Goal: Task Accomplishment & Management: Use online tool/utility

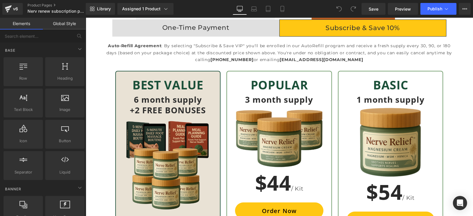
scroll to position [1847, 0]
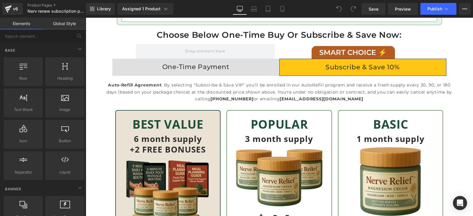
click at [207, 65] on div "One-Time Payment" at bounding box center [195, 67] width 167 height 11
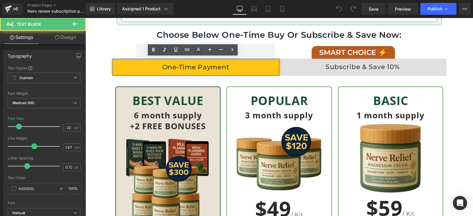
click at [324, 63] on div "Subscribe & Save 10%" at bounding box center [362, 67] width 167 height 11
click at [346, 64] on div "Subscribe & Save 10%" at bounding box center [362, 67] width 167 height 11
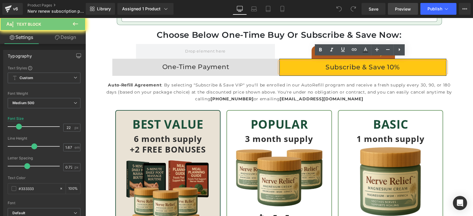
click at [398, 7] on span "Preview" at bounding box center [403, 9] width 16 height 6
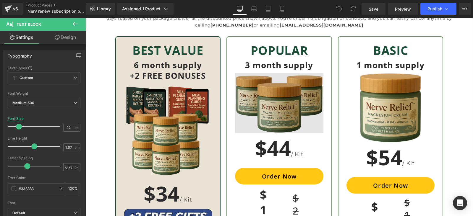
scroll to position [1958, 0]
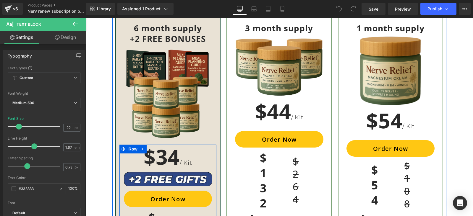
click at [207, 185] on div "$34 / Kit Heading Image Order Now (P) Cart Button $204 Heading $408 Heading Row…" at bounding box center [167, 217] width 97 height 138
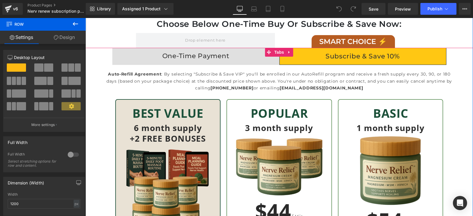
scroll to position [1847, 0]
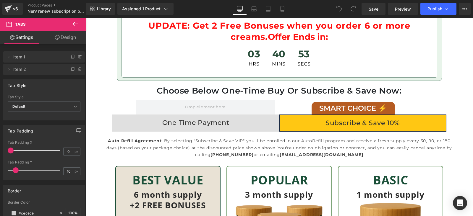
scroll to position [1773, 0]
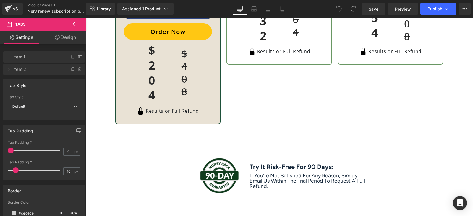
scroll to position [2142, 0]
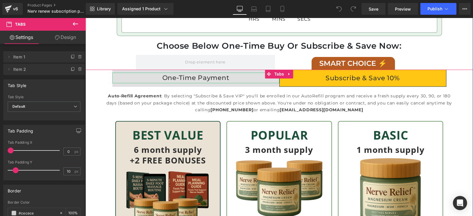
scroll to position [1847, 0]
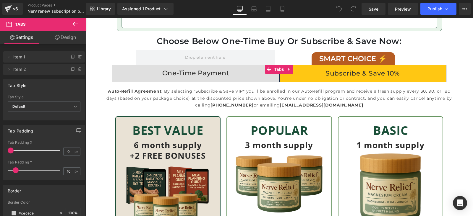
scroll to position [1810, 0]
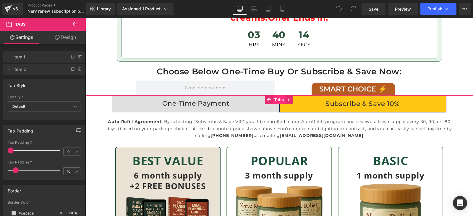
click at [275, 96] on span "Tabs" at bounding box center [279, 99] width 13 height 9
click at [288, 98] on icon at bounding box center [288, 99] width 1 height 3
click at [264, 95] on link "Tabs" at bounding box center [264, 99] width 20 height 9
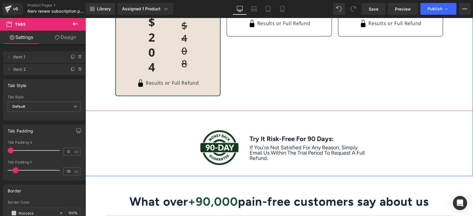
scroll to position [2179, 0]
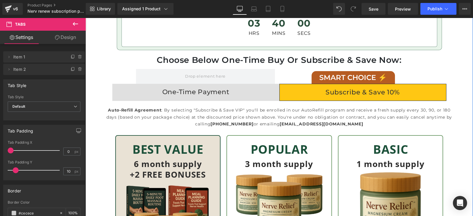
scroll to position [1810, 0]
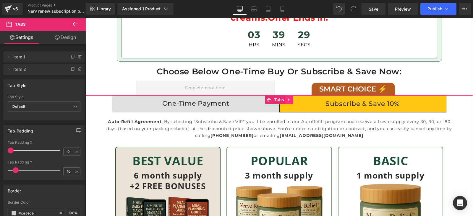
click at [287, 98] on icon at bounding box center [289, 100] width 4 height 4
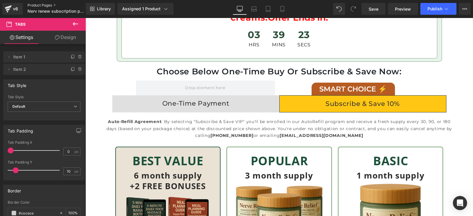
click at [39, 7] on link "Product Pages" at bounding box center [61, 5] width 68 height 5
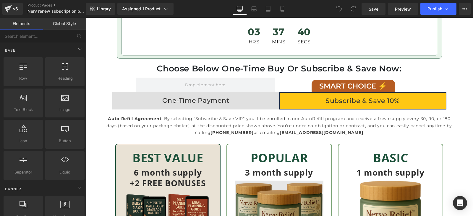
scroll to position [1810, 0]
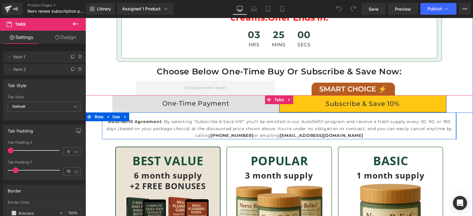
click at [455, 113] on div at bounding box center [455, 126] width 1 height 27
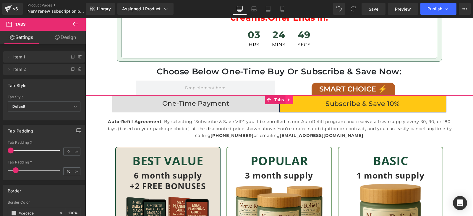
click at [287, 98] on icon at bounding box center [289, 100] width 4 height 4
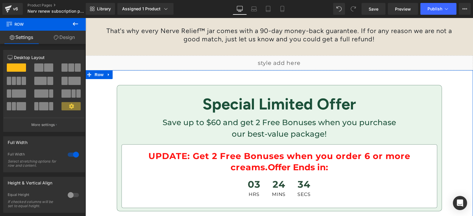
scroll to position [1625, 0]
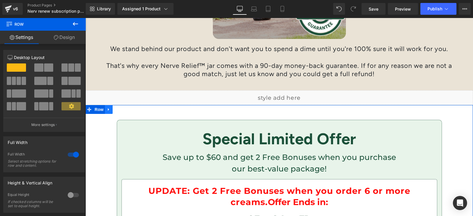
click at [105, 105] on link at bounding box center [109, 109] width 8 height 9
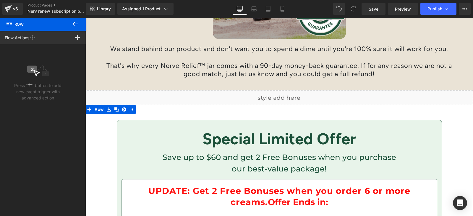
click at [109, 140] on div "Special Limited Offer Heading Save up to $60 and get 2 Free Bonuses when you pu…" at bounding box center [279, 183] width 355 height 126
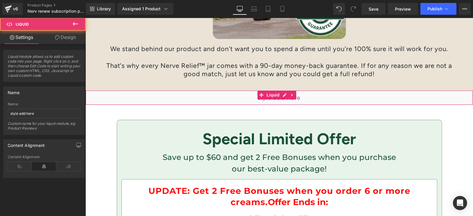
click at [322, 95] on div "Liquid" at bounding box center [278, 97] width 387 height 15
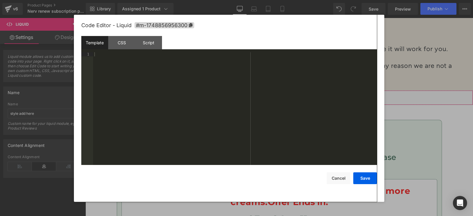
click at [285, 90] on div "Liquid" at bounding box center [278, 97] width 387 height 15
click at [0, 0] on div "CSS" at bounding box center [0, 0] width 0 height 0
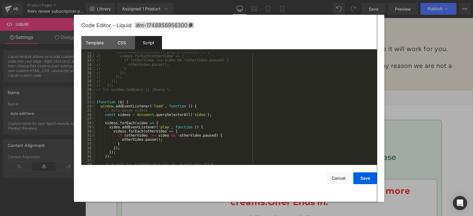
scroll to position [66, 0]
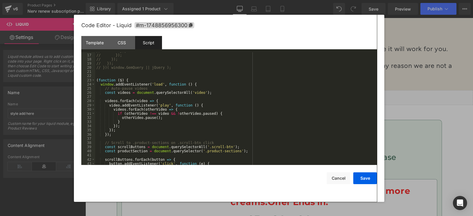
drag, startPoint x: 407, startPoint y: 101, endPoint x: 322, endPoint y: 83, distance: 86.9
click at [0, 0] on div at bounding box center [0, 0] width 0 height 0
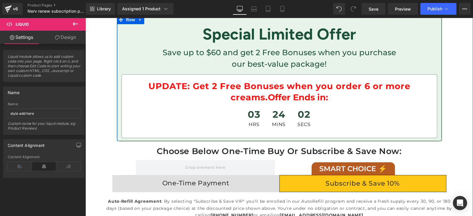
scroll to position [1810, 0]
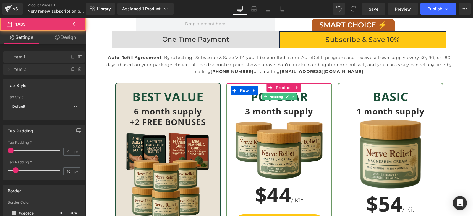
scroll to position [1994, 0]
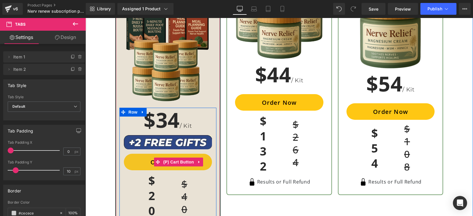
click at [205, 158] on button "Order Now" at bounding box center [168, 162] width 88 height 17
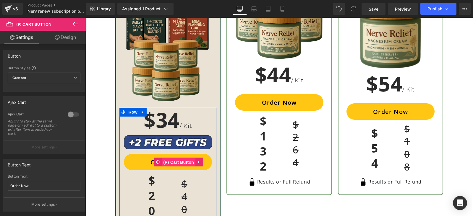
click at [171, 158] on span "(P) Cart Button" at bounding box center [179, 162] width 34 height 9
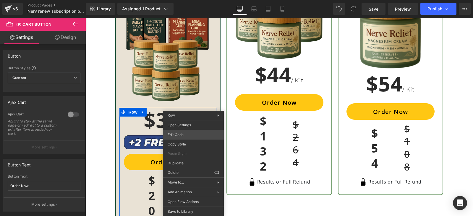
click at [191, 0] on div "(P) Cart Button You are previewing how the will restyle your page. You can not …" at bounding box center [236, 0] width 473 height 0
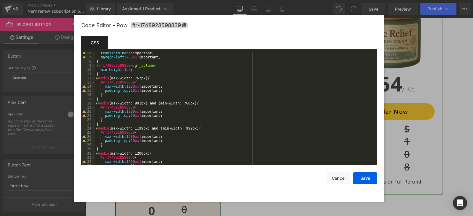
scroll to position [63, 0]
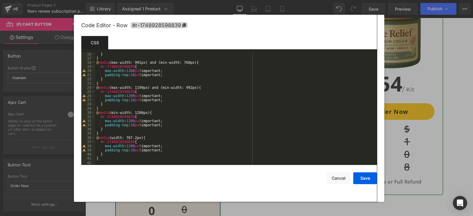
click at [0, 0] on div at bounding box center [0, 0] width 0 height 0
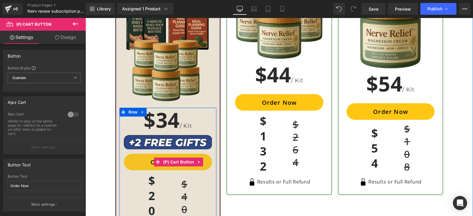
click at [204, 157] on button "Order Now" at bounding box center [168, 162] width 88 height 17
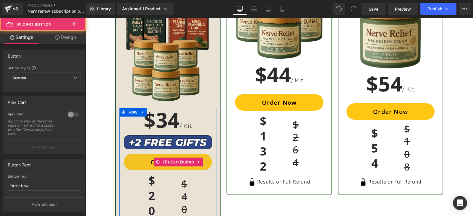
click at [149, 160] on button "Order Now" at bounding box center [168, 162] width 88 height 17
click at [142, 159] on button "Order Now" at bounding box center [168, 162] width 88 height 17
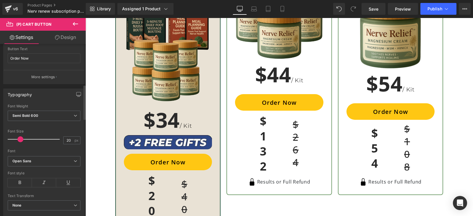
scroll to position [0, 0]
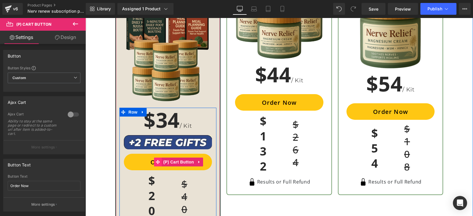
click at [156, 160] on icon at bounding box center [158, 162] width 4 height 4
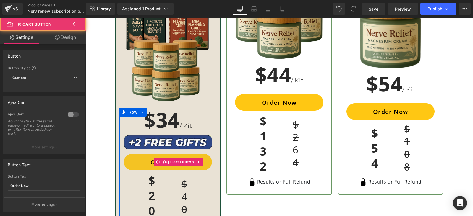
click at [140, 160] on button "Order Now" at bounding box center [168, 162] width 88 height 17
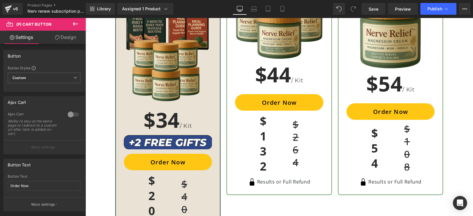
click at [65, 38] on link "Design" at bounding box center [65, 37] width 43 height 13
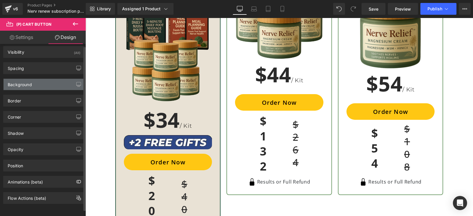
scroll to position [9, 0]
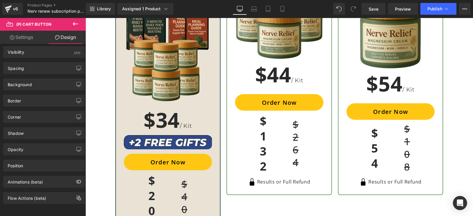
click at [72, 23] on icon at bounding box center [75, 23] width 7 height 7
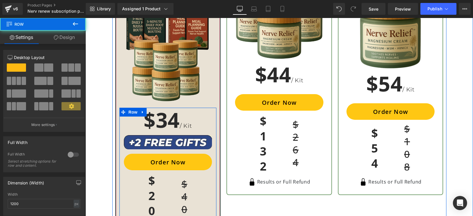
click at [119, 122] on div "$34 / Kit Heading Image Order Now (P) Cart Button $204 Heading $408 Heading Row…" at bounding box center [167, 180] width 97 height 138
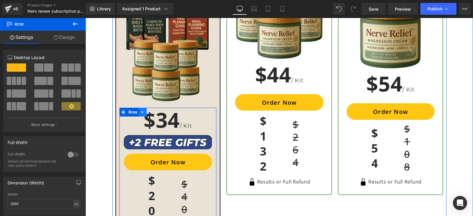
click at [141, 110] on icon at bounding box center [143, 112] width 4 height 4
click at [164, 110] on icon at bounding box center [166, 112] width 4 height 4
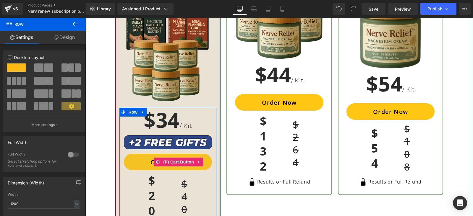
click at [206, 155] on button "Order Now" at bounding box center [168, 162] width 88 height 17
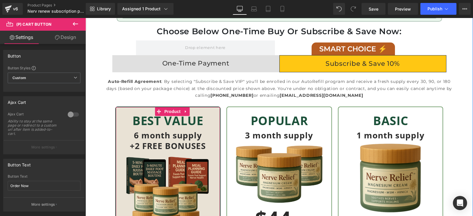
scroll to position [1847, 0]
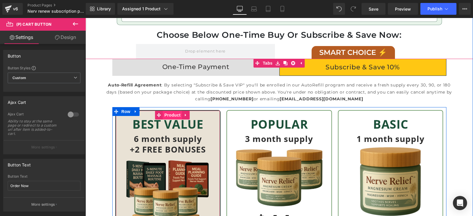
click at [166, 111] on span "Product" at bounding box center [172, 115] width 19 height 9
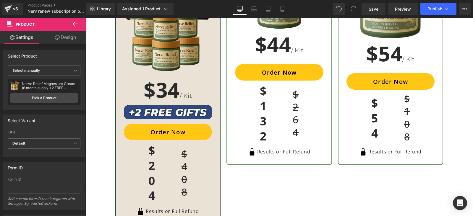
scroll to position [2031, 0]
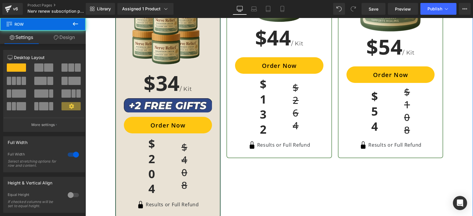
click at [455, 94] on div "Auto-Refill Agreement : By selecting "Subscribe & Save VIP" you'll be enrolled …" at bounding box center [278, 56] width 387 height 330
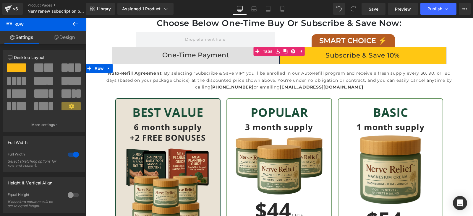
scroll to position [1847, 0]
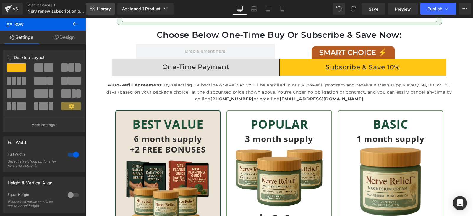
click at [109, 9] on span "Library" at bounding box center [104, 8] width 14 height 5
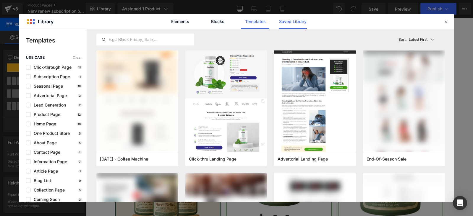
click at [291, 18] on link "Saved Library" at bounding box center [293, 21] width 28 height 15
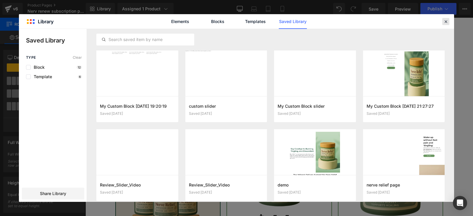
click at [445, 21] on icon at bounding box center [445, 21] width 5 height 5
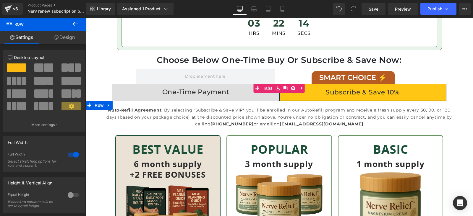
scroll to position [1810, 0]
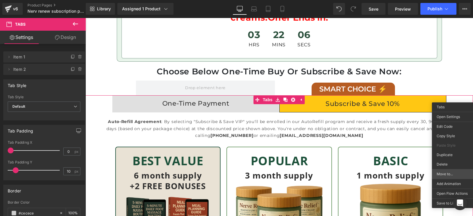
click at [450, 176] on span "Move to..." at bounding box center [461, 174] width 50 height 5
click at [445, 172] on span "Move to..." at bounding box center [461, 174] width 50 height 5
click at [454, 195] on body "Product You are previewing how the will restyle your page. You can not edit Ele…" at bounding box center [236, 108] width 473 height 216
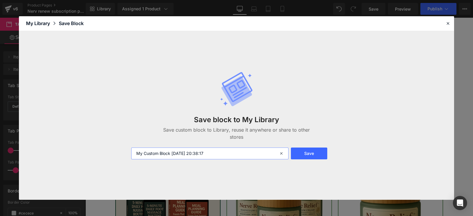
click at [226, 155] on input "My Custom Block 2025-08-27 20:38:17" at bounding box center [209, 154] width 157 height 12
type input "sub-offer"
click at [300, 152] on button "Save" at bounding box center [309, 154] width 36 height 12
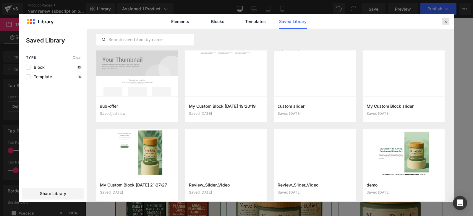
click at [445, 21] on icon at bounding box center [445, 21] width 5 height 5
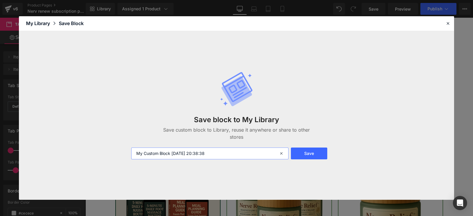
click at [219, 150] on input "My Custom Block 2025-08-27 20:38:38" at bounding box center [209, 154] width 157 height 12
click at [219, 151] on input "My Custom Block 2025-08-27 20:38:38" at bounding box center [209, 154] width 157 height 12
type input "sub"
click at [311, 151] on button "Save" at bounding box center [309, 154] width 36 height 12
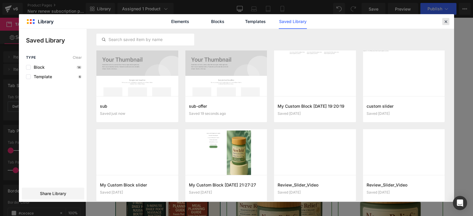
click at [446, 21] on icon at bounding box center [445, 21] width 5 height 5
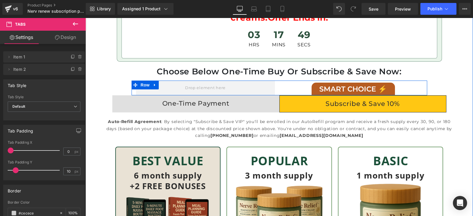
click at [408, 84] on div "SMART CHOICE ⚡ Text Block Row" at bounding box center [353, 88] width 148 height 15
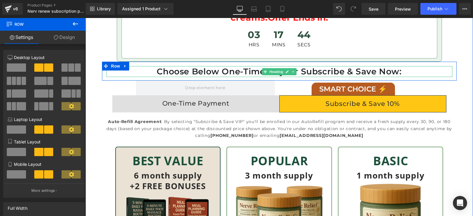
click at [111, 71] on h1 "Choose Below One-Time Buy Or Subscribe & Save Now:" at bounding box center [279, 71] width 346 height 11
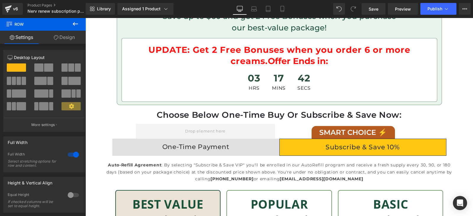
scroll to position [1662, 0]
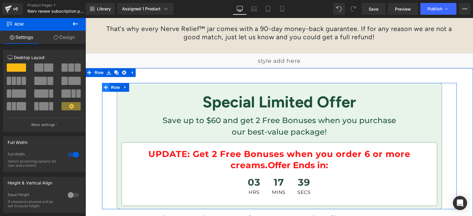
click at [104, 86] on icon at bounding box center [106, 87] width 4 height 4
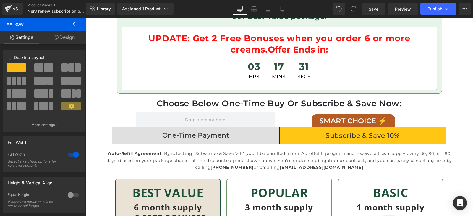
scroll to position [1847, 0]
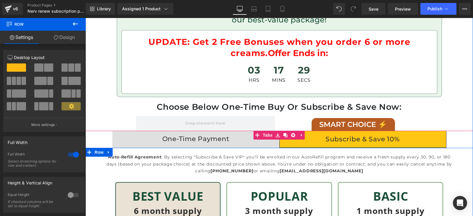
scroll to position [1773, 0]
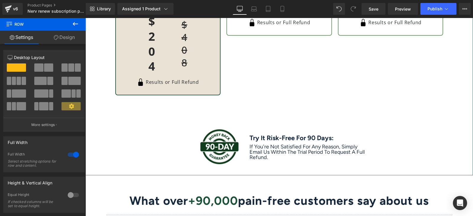
scroll to position [2142, 0]
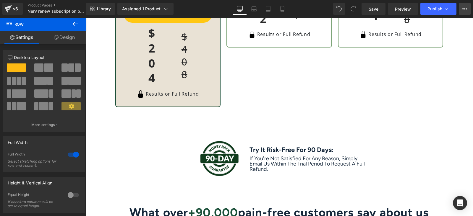
click at [470, 9] on button "View Live Page View with current Template Save Template to Library Schedule Pub…" at bounding box center [465, 9] width 12 height 12
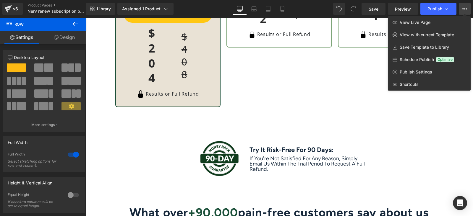
click at [344, 84] on div at bounding box center [278, 117] width 387 height 199
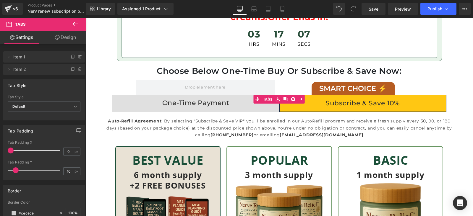
scroll to position [1810, 0]
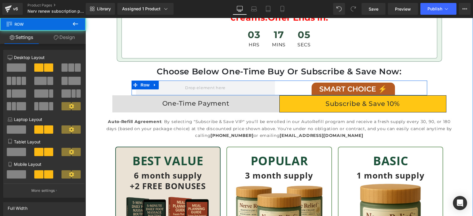
click at [412, 86] on div "SMART CHOICE ⚡ Text Block Row" at bounding box center [353, 88] width 148 height 15
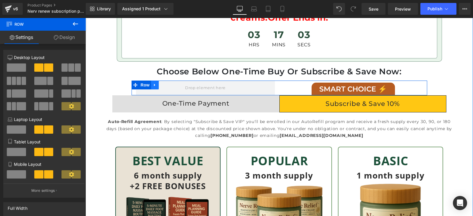
click at [153, 83] on icon at bounding box center [155, 85] width 4 height 4
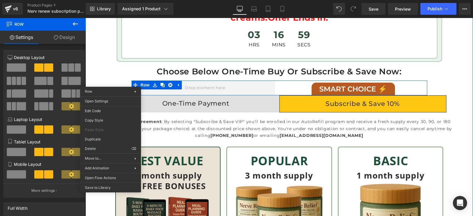
click at [280, 86] on div "SMART CHOICE ⚡ Text Block Row" at bounding box center [353, 88] width 148 height 15
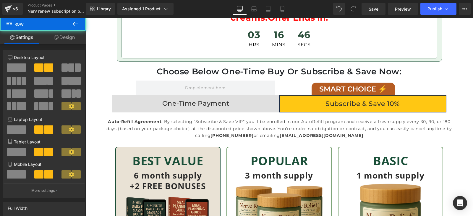
click at [291, 81] on div "SMART CHOICE ⚡ Text Block Row" at bounding box center [353, 88] width 148 height 15
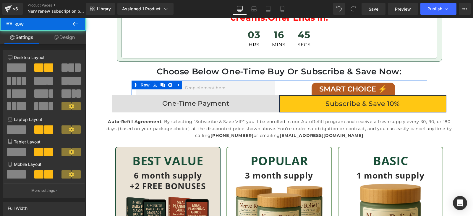
click at [274, 81] on div at bounding box center [206, 88] width 148 height 15
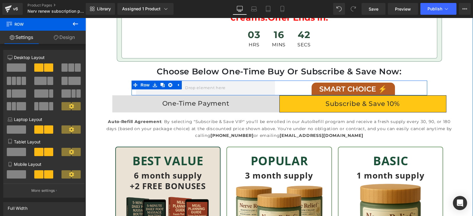
click at [280, 83] on div "SMART CHOICE ⚡ Text Block Row" at bounding box center [353, 88] width 148 height 15
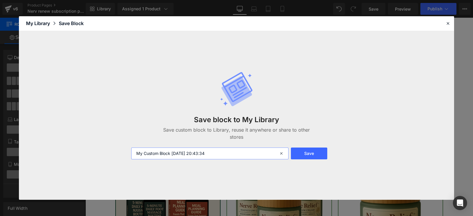
click at [198, 158] on input "My Custom Block 2025-08-27 20:43:34" at bounding box center [209, 154] width 157 height 12
type input "smart choise"
click at [310, 152] on button "Save" at bounding box center [309, 154] width 36 height 12
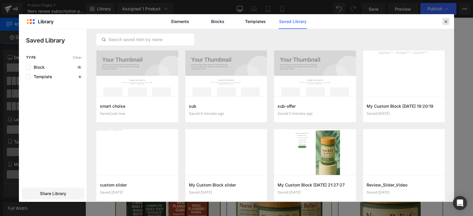
click at [446, 21] on icon at bounding box center [445, 21] width 5 height 5
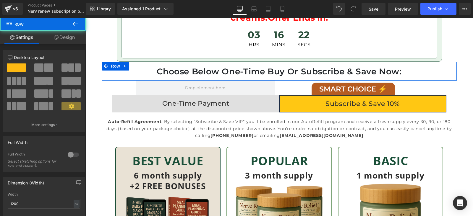
click at [449, 70] on div "Choose Below One-Time Buy Or Subscribe & Save Now: Heading" at bounding box center [279, 71] width 355 height 11
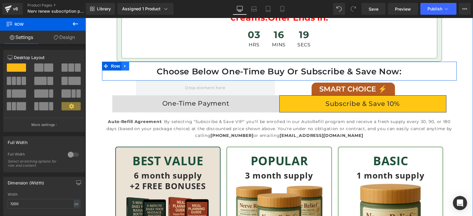
click at [124, 65] on icon at bounding box center [124, 66] width 1 height 3
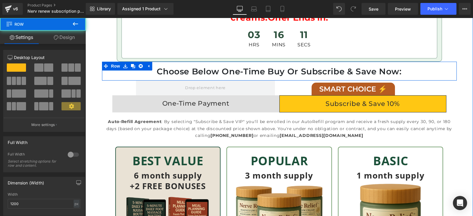
click at [450, 66] on div "Choose Below One-Time Buy Or Subscribe & Save Now: Heading" at bounding box center [279, 71] width 355 height 11
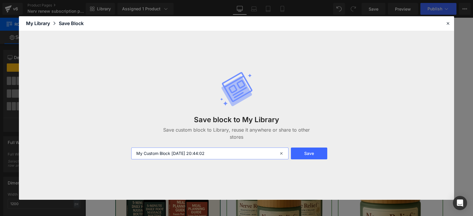
click at [216, 157] on input "My Custom Block 2025-08-27 20:44:02" at bounding box center [209, 154] width 157 height 12
type input "one or sub"
click at [317, 153] on button "Save" at bounding box center [309, 154] width 36 height 12
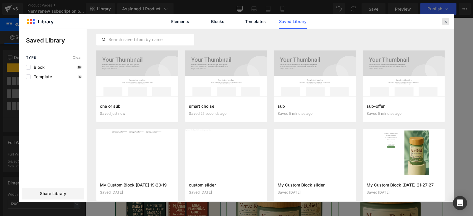
click at [444, 22] on icon at bounding box center [445, 21] width 5 height 5
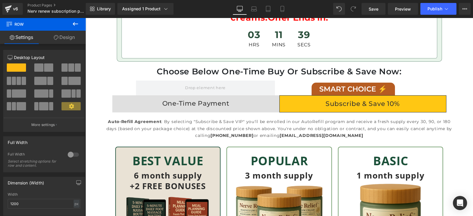
click at [224, 98] on div "One-Time Payment" at bounding box center [195, 103] width 167 height 11
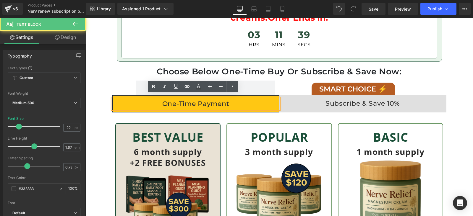
click at [338, 103] on div "Subscribe & Save 10%" at bounding box center [362, 103] width 167 height 11
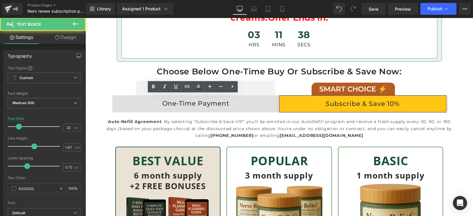
click at [344, 99] on div "Subscribe & Save 10%" at bounding box center [363, 104] width 166 height 11
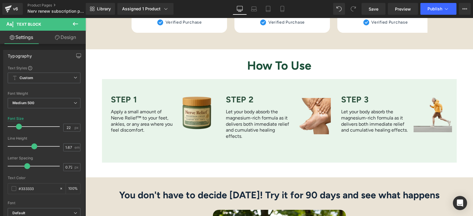
scroll to position [1219, 0]
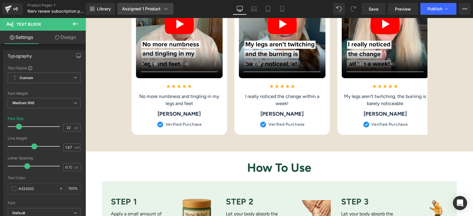
click at [162, 8] on div "Assigned 1 Product" at bounding box center [145, 9] width 47 height 6
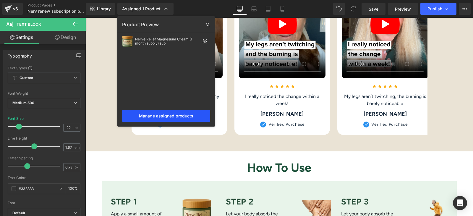
click at [176, 113] on div "Manage assigned products" at bounding box center [166, 116] width 88 height 12
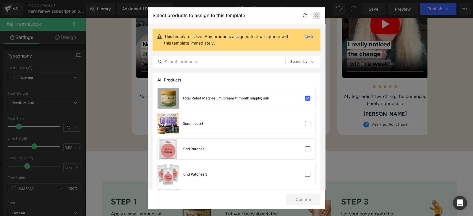
click at [316, 12] on div at bounding box center [316, 15] width 7 height 7
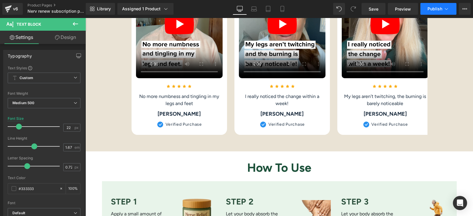
click at [437, 7] on span "Publish" at bounding box center [434, 9] width 15 height 5
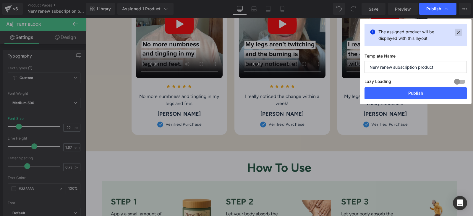
click at [457, 30] on icon at bounding box center [458, 32] width 7 height 7
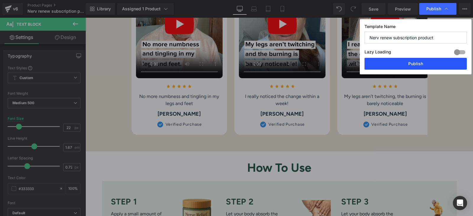
click at [423, 67] on button "Publish" at bounding box center [415, 64] width 102 height 12
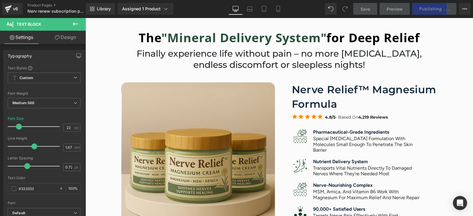
scroll to position [258, 0]
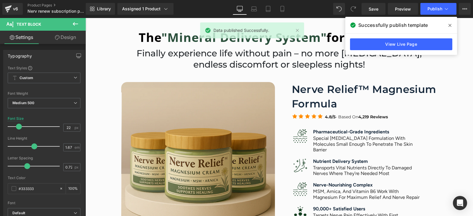
click at [448, 26] on span at bounding box center [449, 25] width 9 height 9
click at [439, 9] on span "Publish" at bounding box center [434, 9] width 15 height 5
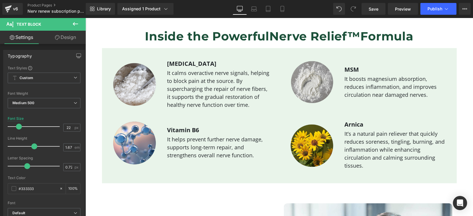
scroll to position [739, 0]
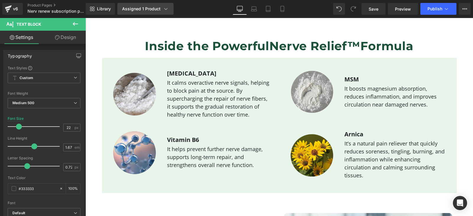
click at [149, 6] on div "Assigned 1 Product" at bounding box center [145, 9] width 47 height 6
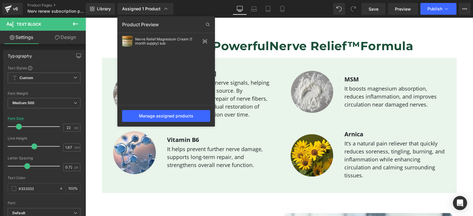
click at [219, 7] on div "Library Assigned 1 Product Product Preview Nerve Relief Magnesium Cream (1 mont…" at bounding box center [279, 9] width 387 height 12
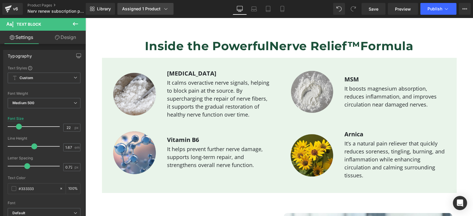
click at [165, 7] on icon at bounding box center [166, 9] width 6 height 6
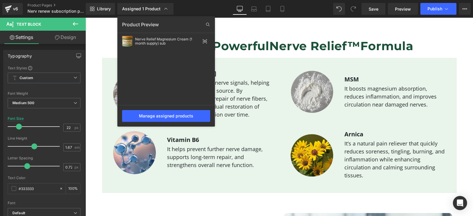
click at [207, 5] on div "Library Assigned 1 Product Product Preview Nerve Relief Magnesium Cream (1 mont…" at bounding box center [279, 9] width 387 height 12
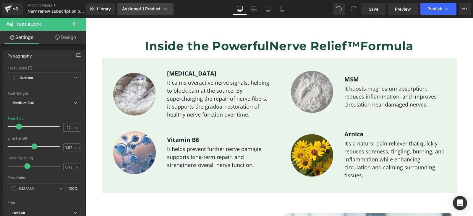
click at [165, 7] on icon at bounding box center [166, 9] width 6 height 6
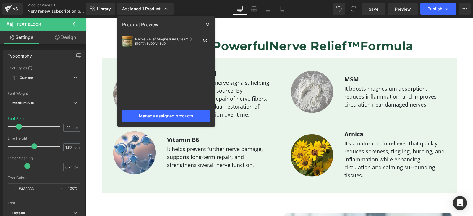
click at [184, 5] on div "Assigned 1 Product Product Preview Nerve Relief Magnesium Cream (1 month supply…" at bounding box center [152, 9] width 74 height 12
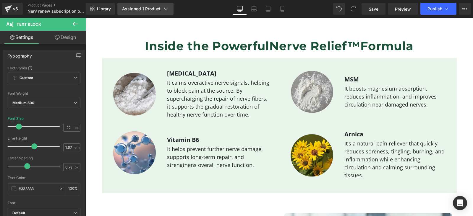
click at [160, 7] on div "Assigned 1 Product" at bounding box center [145, 9] width 47 height 6
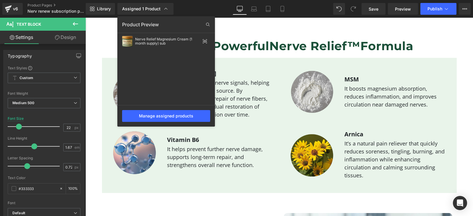
click at [191, 3] on div "Library Assigned 1 Product Product Preview Nerve Relief Magnesium Cream (1 mont…" at bounding box center [279, 9] width 387 height 12
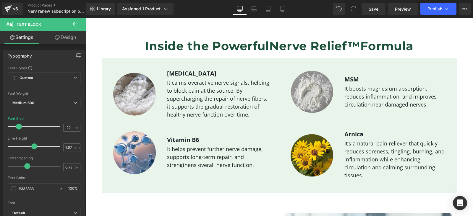
click at [173, 7] on div "Assigned 1 Product Product Preview Nerve Relief Magnesium Cream (1 month supply…" at bounding box center [152, 9] width 74 height 12
click at [168, 8] on icon at bounding box center [166, 9] width 6 height 6
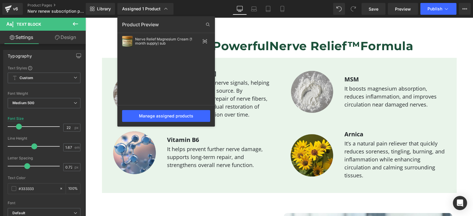
click at [186, 9] on div "Assigned 1 Product Product Preview Nerve Relief Magnesium Cream (1 month supply…" at bounding box center [152, 9] width 74 height 12
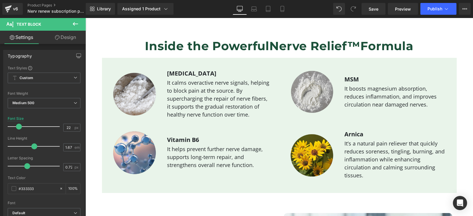
click at [183, 7] on div "Assigned 1 Product Product Preview Nerve Relief Magnesium Cream (1 month supply…" at bounding box center [152, 9] width 74 height 12
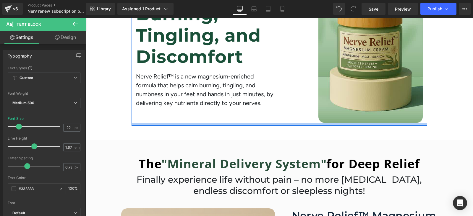
scroll to position [147, 0]
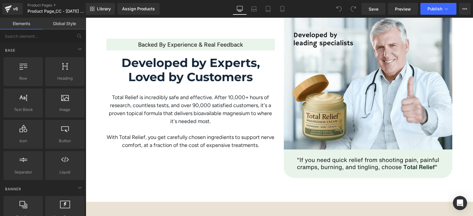
scroll to position [960, 0]
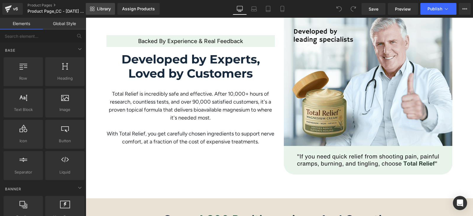
click at [102, 7] on span "Library" at bounding box center [104, 8] width 14 height 5
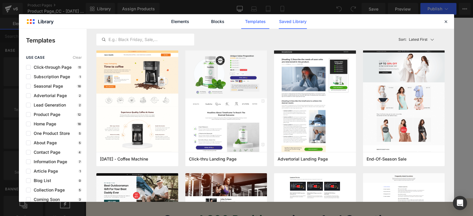
click at [294, 20] on link "Saved Library" at bounding box center [293, 21] width 28 height 15
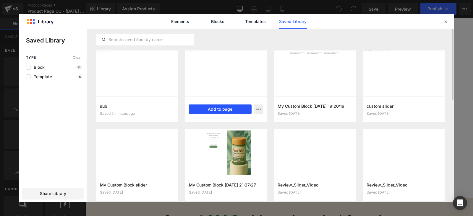
click at [219, 109] on button "Add to page" at bounding box center [220, 109] width 63 height 9
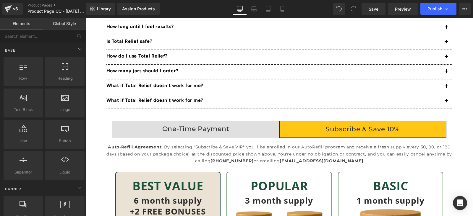
scroll to position [2371, 0]
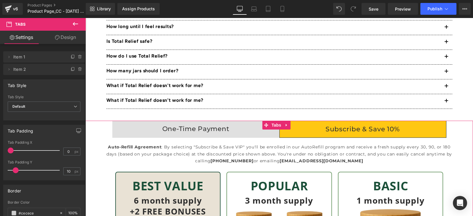
click at [287, 125] on icon at bounding box center [286, 125] width 4 height 4
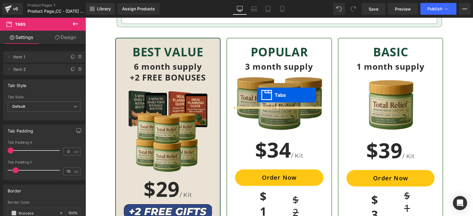
scroll to position [1780, 0]
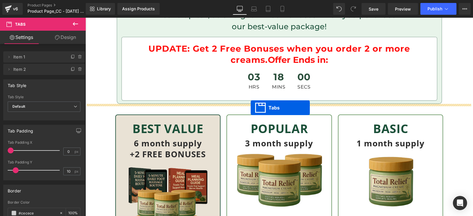
drag, startPoint x: 251, startPoint y: 126, endPoint x: 251, endPoint y: 108, distance: 18.3
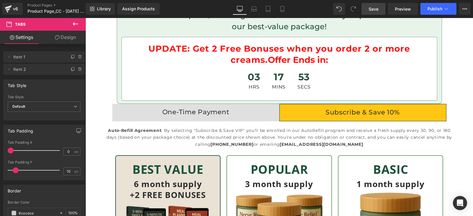
click at [368, 5] on link "Save" at bounding box center [373, 9] width 24 height 12
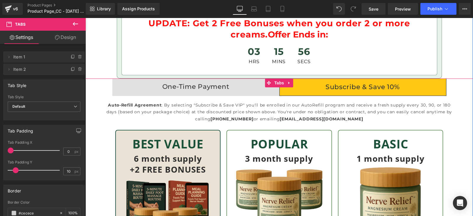
scroll to position [1817, 0]
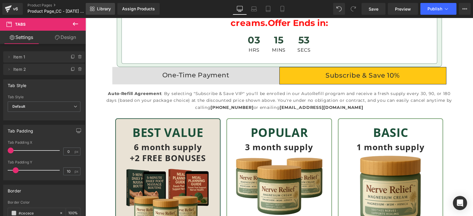
click at [106, 6] on span "Library" at bounding box center [104, 8] width 14 height 5
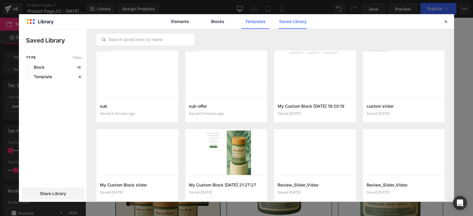
click at [0, 0] on link "Templates" at bounding box center [0, 0] width 0 height 0
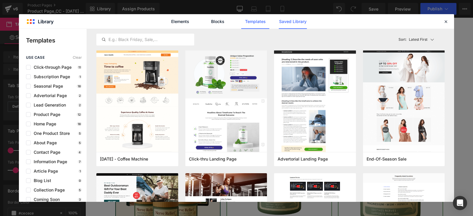
click at [0, 0] on link "Saved Library" at bounding box center [0, 0] width 0 height 0
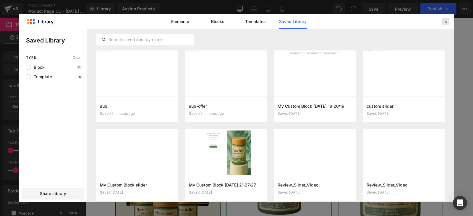
drag, startPoint x: 447, startPoint y: 21, endPoint x: 313, endPoint y: 3, distance: 136.0
click at [0, 0] on icon at bounding box center [0, 0] width 0 height 0
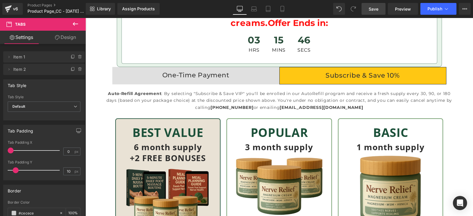
click at [371, 7] on span "Save" at bounding box center [374, 9] width 10 height 6
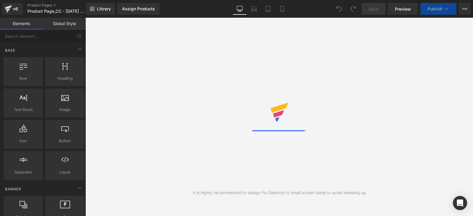
click at [384, 67] on div "It is highly recommended to design for Desktop to small screen sizes to avoid m…" at bounding box center [278, 117] width 387 height 199
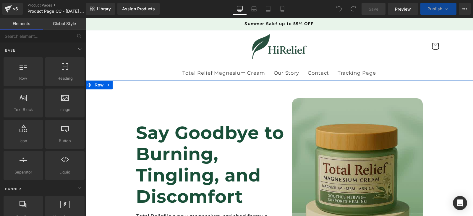
scroll to position [222, 0]
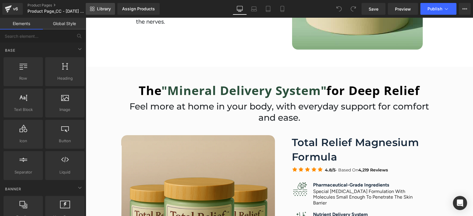
click at [98, 6] on link "Library" at bounding box center [100, 9] width 29 height 12
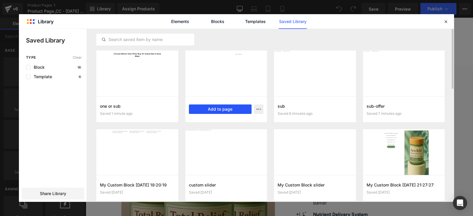
click at [228, 110] on button "Add to page" at bounding box center [220, 109] width 63 height 9
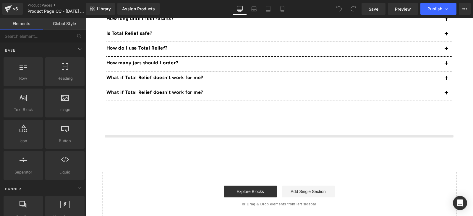
scroll to position [2804, 0]
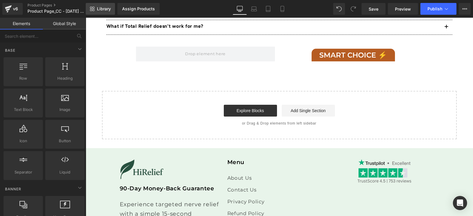
click at [101, 9] on span "Library" at bounding box center [104, 8] width 14 height 5
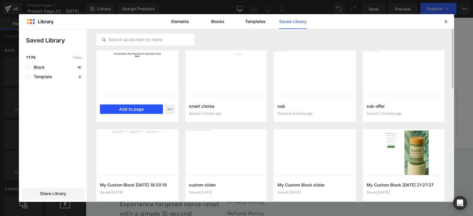
click at [134, 107] on button "Add to page" at bounding box center [131, 109] width 63 height 9
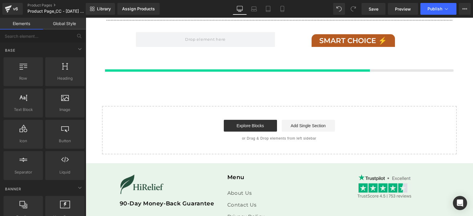
scroll to position [2819, 0]
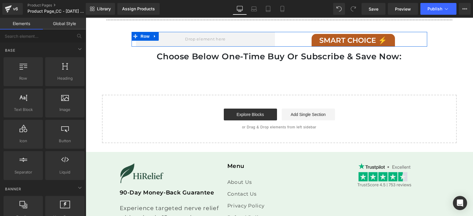
click at [415, 41] on div "SMART CHOICE ⚡ Text Block Row" at bounding box center [353, 39] width 148 height 15
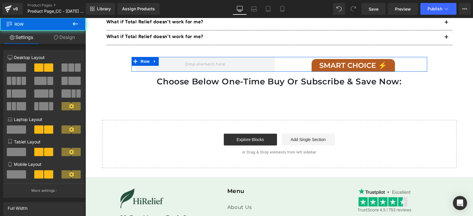
scroll to position [2782, 0]
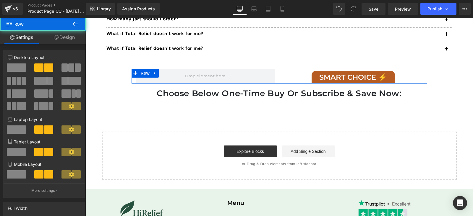
click at [284, 76] on div "SMART CHOICE ⚡ Text Block Row" at bounding box center [353, 76] width 148 height 15
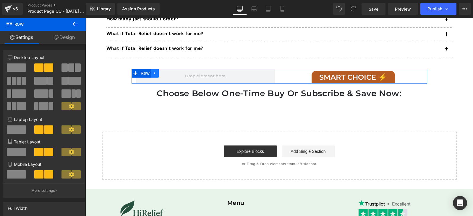
click at [153, 73] on icon at bounding box center [155, 73] width 4 height 4
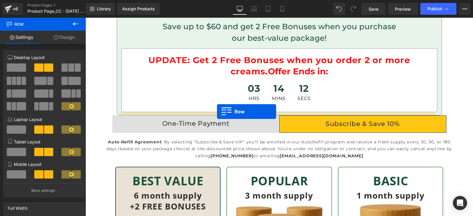
scroll to position [1768, 0]
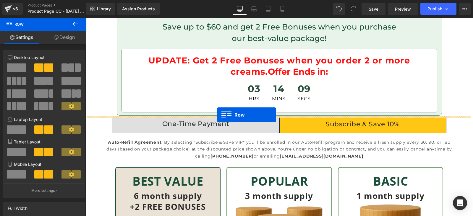
drag, startPoint x: 132, startPoint y: 74, endPoint x: 217, endPoint y: 115, distance: 94.2
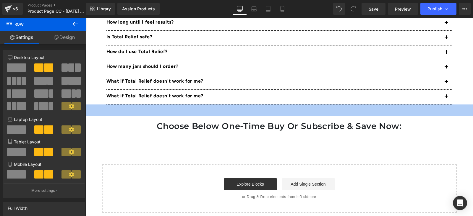
scroll to position [2784, 0]
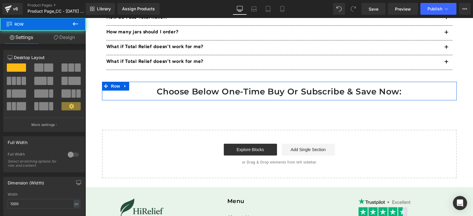
click at [129, 98] on div "Choose Below One-Time Buy Or Subscribe & Save Now: Heading Row" at bounding box center [279, 91] width 355 height 19
click at [124, 86] on icon at bounding box center [124, 86] width 1 height 3
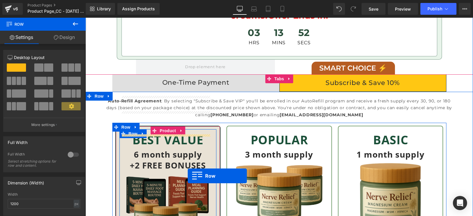
scroll to position [1786, 0]
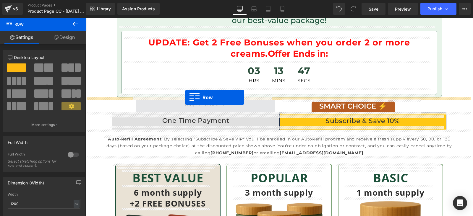
drag, startPoint x: 104, startPoint y: 86, endPoint x: 185, endPoint y: 98, distance: 81.5
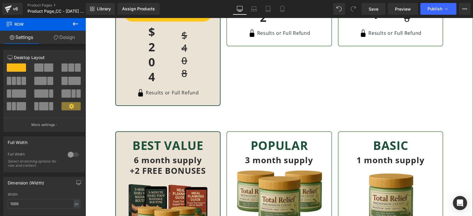
scroll to position [2230, 0]
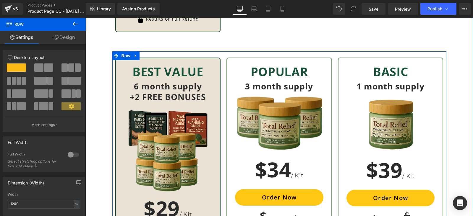
click at [112, 66] on div at bounding box center [112, 198] width 1 height 295
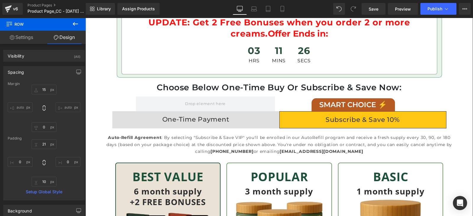
scroll to position [1823, 0]
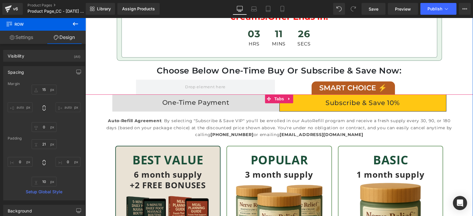
click at [85, 18] on div at bounding box center [85, 18] width 0 height 0
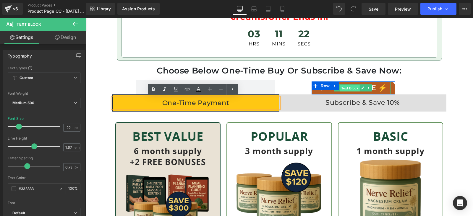
click at [343, 90] on span "Text Block" at bounding box center [350, 88] width 20 height 7
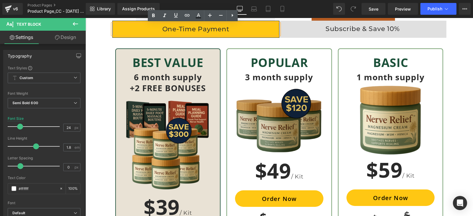
scroll to position [1860, 0]
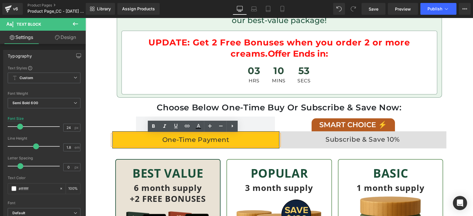
click at [290, 88] on div "UPDATE: Get 2 Free Bonuses when you order 2 or more creams. Offer Ends in: Text…" at bounding box center [279, 63] width 316 height 64
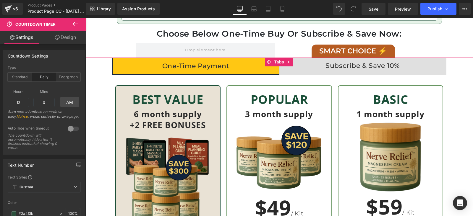
click at [329, 67] on div "Subscribe & Save 10%" at bounding box center [362, 66] width 167 height 11
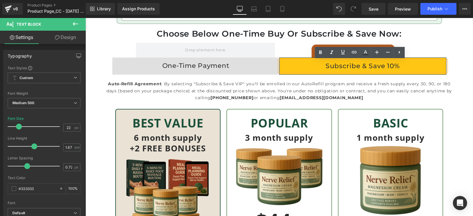
click at [229, 73] on span "One-Time Payment Text Block" at bounding box center [195, 66] width 167 height 17
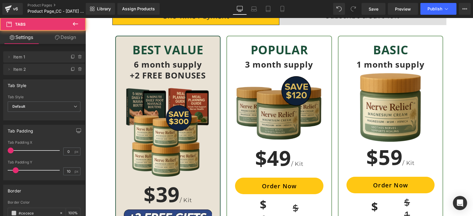
scroll to position [1934, 0]
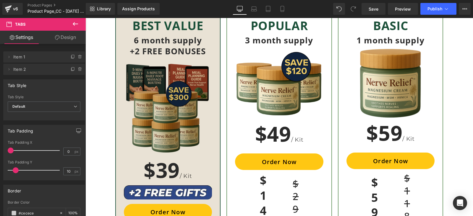
click at [179, 108] on img at bounding box center [168, 105] width 88 height 99
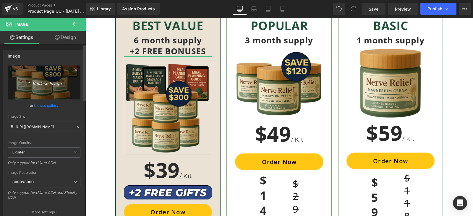
click at [38, 87] on link "Replace Image" at bounding box center [44, 83] width 73 height 34
type input "C:\fakepath\total relief 6 1 (1).png"
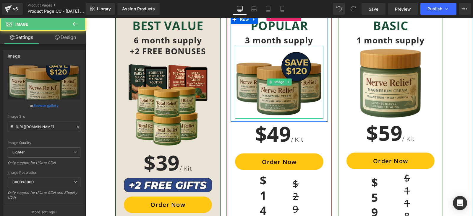
click at [271, 86] on img at bounding box center [279, 82] width 88 height 73
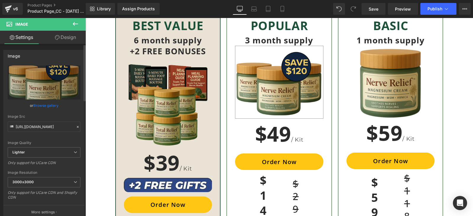
click at [40, 103] on link "Browse gallery" at bounding box center [45, 105] width 25 height 10
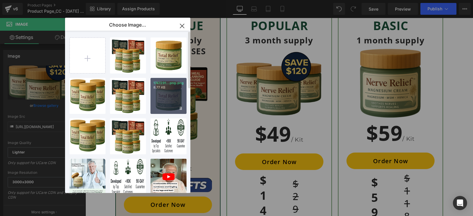
drag, startPoint x: 167, startPoint y: 96, endPoint x: 82, endPoint y: 78, distance: 87.1
click at [167, 96] on div "1747291...png.png 8.77 KB" at bounding box center [168, 96] width 36 height 36
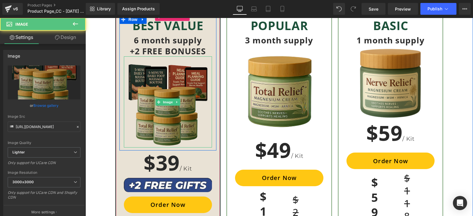
click at [155, 96] on img at bounding box center [168, 101] width 88 height 91
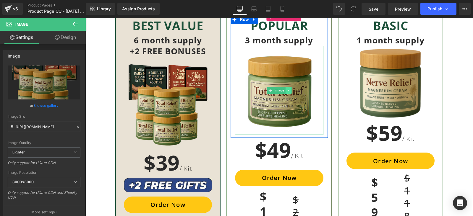
click at [287, 89] on icon at bounding box center [288, 91] width 3 height 4
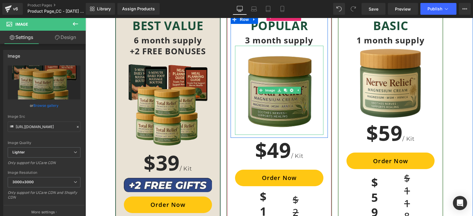
click at [276, 71] on img at bounding box center [279, 90] width 88 height 89
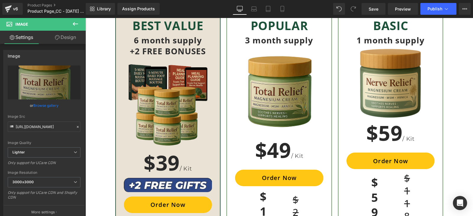
drag, startPoint x: 276, startPoint y: 71, endPoint x: 44, endPoint y: 86, distance: 232.5
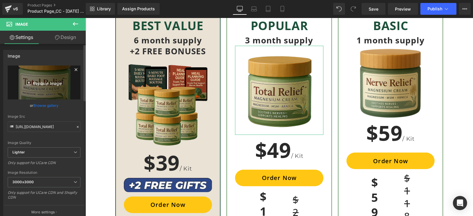
click at [54, 88] on link "Replace Image" at bounding box center [44, 83] width 73 height 34
type input "C:\fakepath\1754657551180_total_relief_three_1 (1).png"
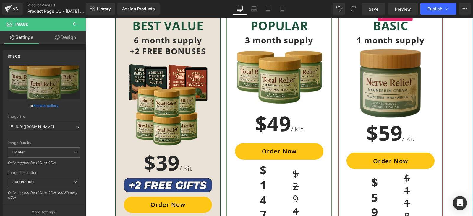
click at [401, 83] on img at bounding box center [391, 82] width 62 height 72
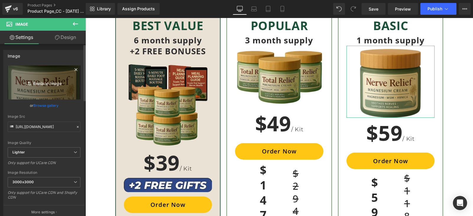
click at [43, 85] on icon "Replace Image" at bounding box center [43, 82] width 47 height 7
type input "C:\fakepath\1747291914147_NerveRelief_Offer_A.png.png"
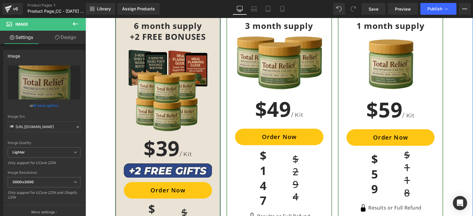
scroll to position [1971, 0]
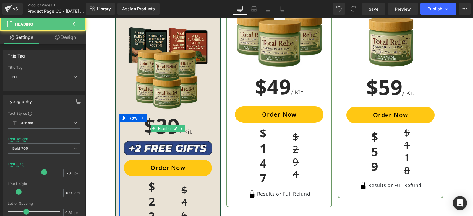
click at [166, 121] on h1 "$39 / Kit" at bounding box center [168, 129] width 88 height 25
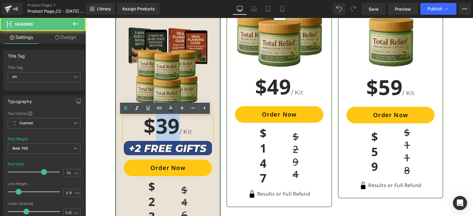
click at [166, 121] on h1 "$39 / Kit" at bounding box center [168, 129] width 88 height 25
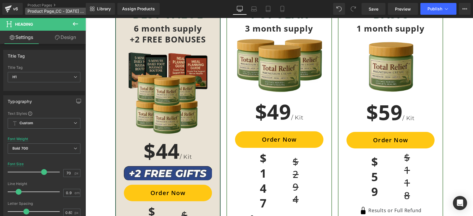
scroll to position [1934, 0]
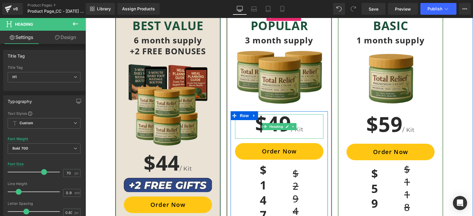
click at [277, 121] on h1 "$49 / Kit" at bounding box center [279, 126] width 88 height 25
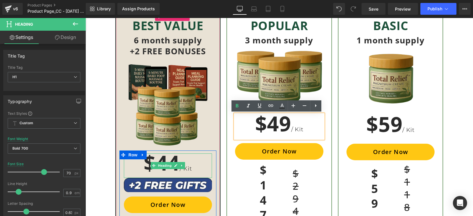
click at [167, 159] on h1 "$44 / Kit" at bounding box center [168, 166] width 88 height 25
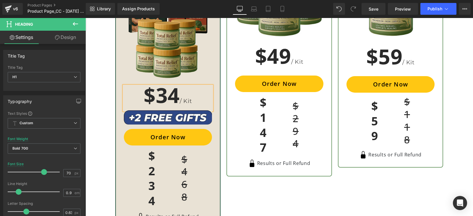
scroll to position [2008, 0]
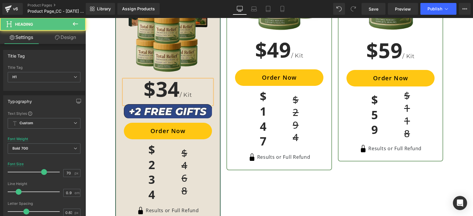
click at [202, 90] on h1 "$34 / Kit" at bounding box center [168, 92] width 88 height 25
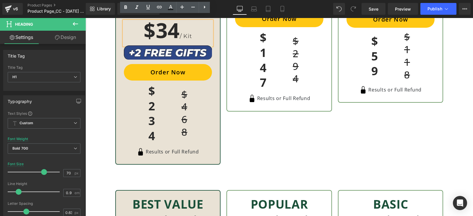
scroll to position [2082, 0]
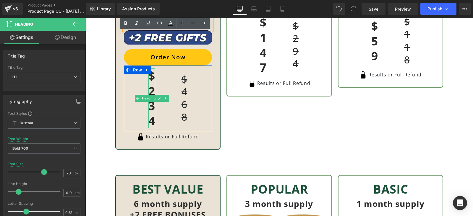
click at [150, 105] on h1 "$234" at bounding box center [151, 99] width 7 height 60
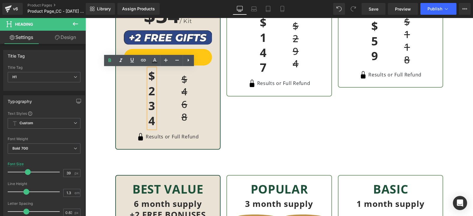
click at [150, 108] on h1 "$234" at bounding box center [151, 99] width 7 height 60
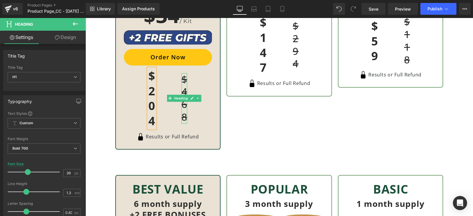
click at [182, 105] on h1 "$468" at bounding box center [184, 98] width 6 height 51
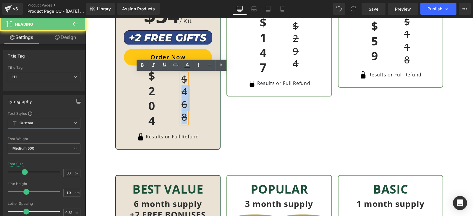
click at [182, 105] on h1 "$468" at bounding box center [184, 98] width 6 height 51
click at [181, 106] on h1 "$468" at bounding box center [184, 98] width 6 height 51
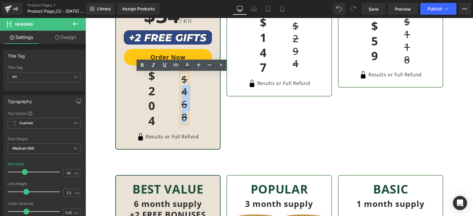
click at [181, 106] on h1 "$468" at bounding box center [184, 98] width 6 height 51
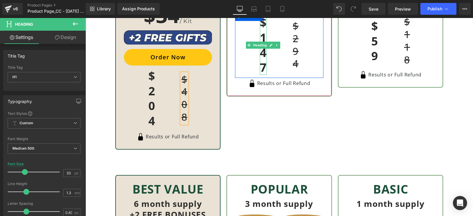
click at [261, 58] on h1 "$147" at bounding box center [263, 45] width 7 height 60
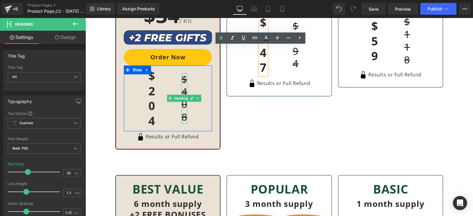
click at [182, 110] on h1 "$408" at bounding box center [184, 98] width 6 height 51
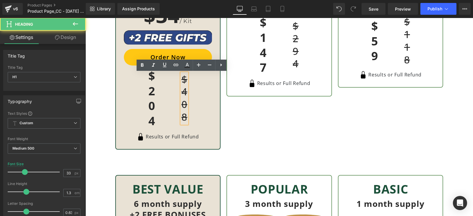
click at [182, 110] on h1 "$408" at bounding box center [184, 98] width 6 height 51
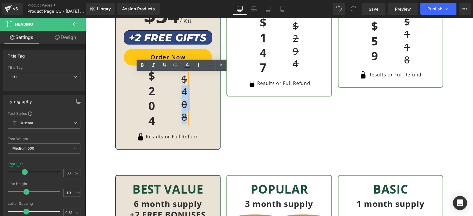
click at [182, 110] on h1 "$408" at bounding box center [184, 98] width 6 height 51
click at [183, 106] on h1 "$408" at bounding box center [184, 98] width 6 height 51
drag, startPoint x: 181, startPoint y: 92, endPoint x: 184, endPoint y: 115, distance: 23.1
click at [184, 115] on div "$408" at bounding box center [184, 98] width 6 height 51
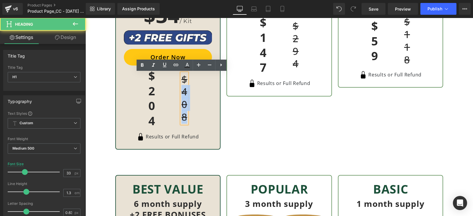
click at [183, 110] on h1 "$408" at bounding box center [184, 98] width 6 height 51
click at [181, 105] on h1 "$408" at bounding box center [184, 98] width 6 height 51
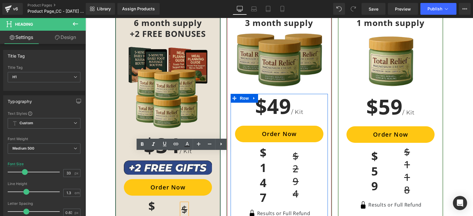
scroll to position [1934, 0]
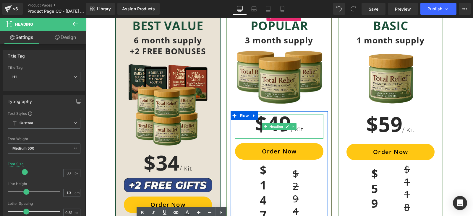
click at [277, 121] on h1 "$49 / Kit" at bounding box center [279, 126] width 88 height 25
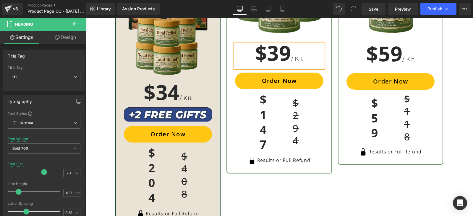
scroll to position [2008, 0]
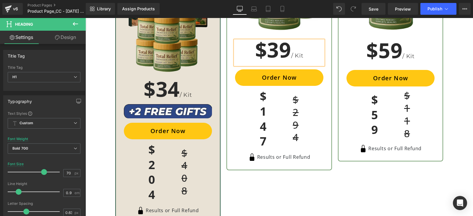
click at [263, 125] on div "$147 Heading" at bounding box center [263, 119] width 7 height 60
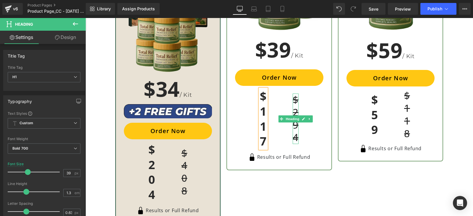
click at [293, 126] on h1 "$294" at bounding box center [296, 119] width 6 height 51
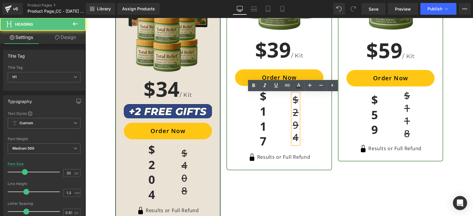
click at [294, 126] on h1 "$294" at bounding box center [296, 119] width 6 height 51
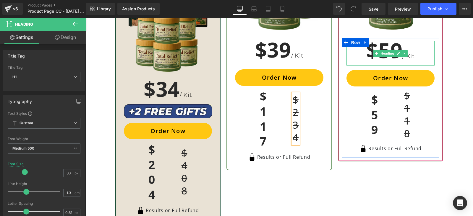
click at [387, 46] on h1 "$59 / Kit" at bounding box center [390, 53] width 88 height 25
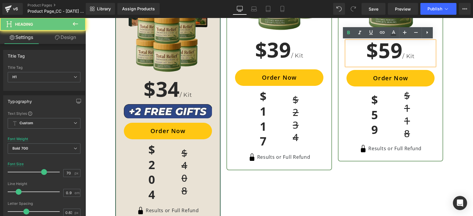
click at [386, 47] on h1 "$59 / Kit" at bounding box center [390, 53] width 88 height 25
click at [385, 53] on h1 "$59 / Kit" at bounding box center [390, 53] width 88 height 25
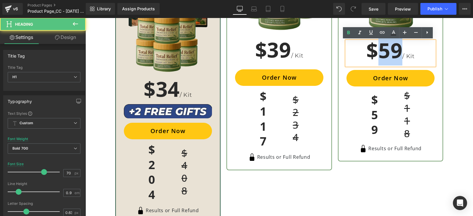
click at [385, 53] on h1 "$59 / Kit" at bounding box center [390, 53] width 88 height 25
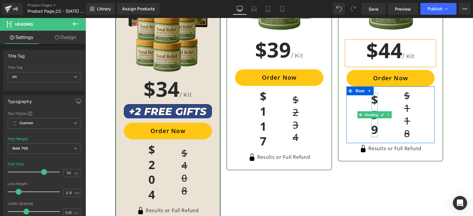
click at [372, 123] on h1 "$59" at bounding box center [374, 114] width 7 height 45
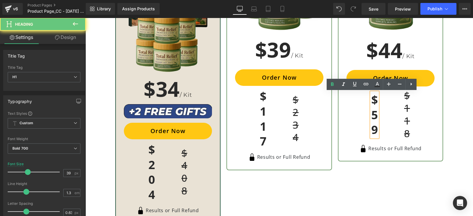
click at [372, 123] on h1 "$59" at bounding box center [374, 114] width 7 height 45
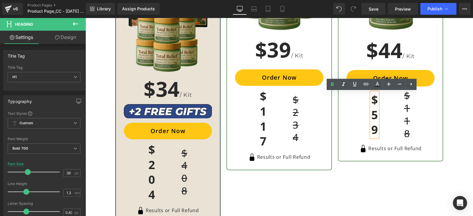
click at [372, 123] on h1 "$59" at bounding box center [374, 114] width 7 height 45
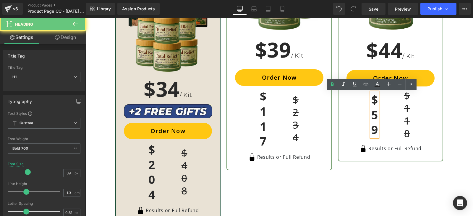
click at [372, 123] on h1 "$59" at bounding box center [374, 114] width 7 height 45
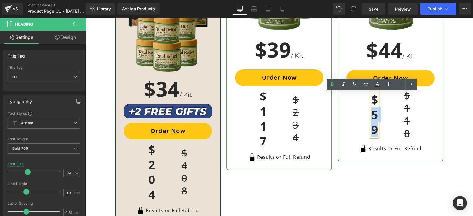
drag, startPoint x: 371, startPoint y: 117, endPoint x: 372, endPoint y: 134, distance: 16.3
click at [372, 134] on h1 "$59" at bounding box center [374, 114] width 7 height 45
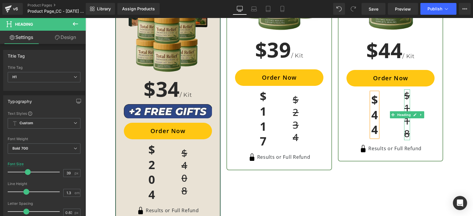
click at [404, 110] on h1 "$118" at bounding box center [407, 115] width 6 height 51
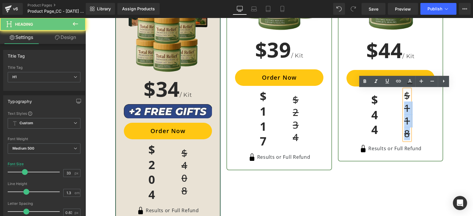
click at [404, 110] on h1 "$118" at bounding box center [407, 115] width 6 height 51
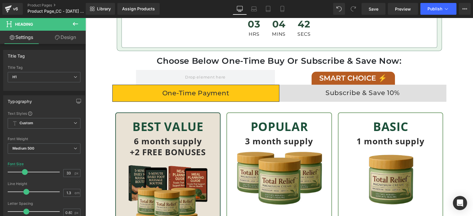
scroll to position [1827, 0]
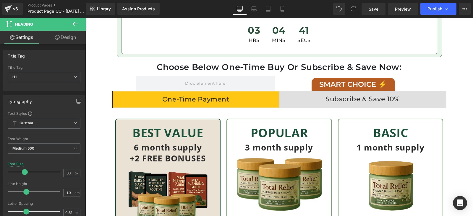
click at [358, 102] on div "Subscribe & Save 10%" at bounding box center [362, 99] width 167 height 11
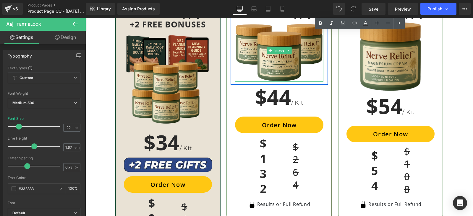
scroll to position [2012, 0]
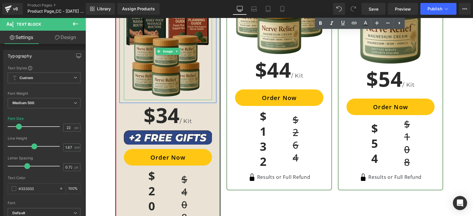
click at [172, 70] on img at bounding box center [168, 51] width 88 height 98
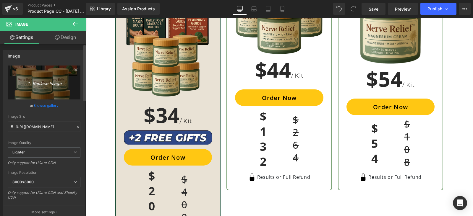
click at [43, 79] on icon "Replace Image" at bounding box center [43, 82] width 47 height 7
type input "C:\fakepath\total relief 6 1 (1).png"
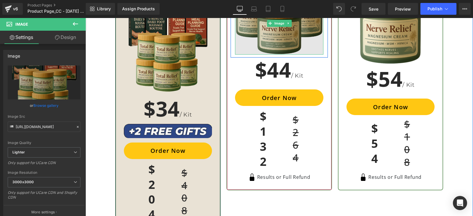
click at [270, 33] on img at bounding box center [279, 23] width 88 height 63
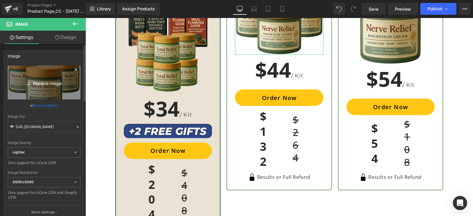
click at [38, 82] on icon "Replace Image" at bounding box center [43, 82] width 47 height 7
type input "C:\fakepath\1754657551180_total_relief_three_1 (1).png"
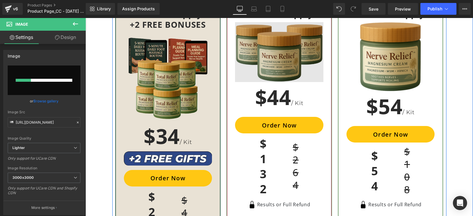
scroll to position [1975, 0]
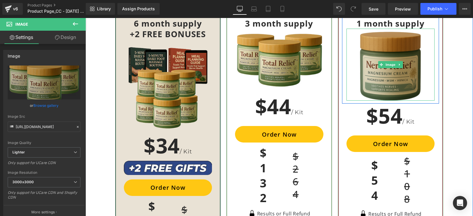
click at [394, 73] on img at bounding box center [391, 65] width 62 height 72
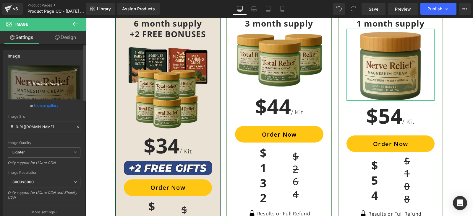
click at [49, 85] on icon "Replace Image" at bounding box center [43, 82] width 47 height 7
type input "C:\fakepath\1747291914147_NerveRelief_Offer_A.png.png"
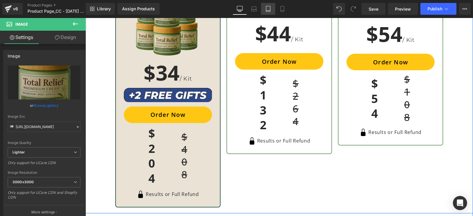
scroll to position [2049, 0]
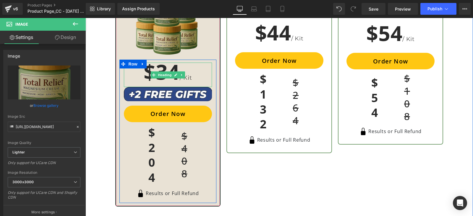
click at [165, 66] on h1 "$34 / Kit" at bounding box center [168, 75] width 88 height 25
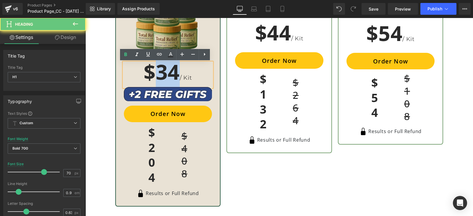
click at [165, 66] on h1 "$34 / Kit" at bounding box center [168, 75] width 88 height 25
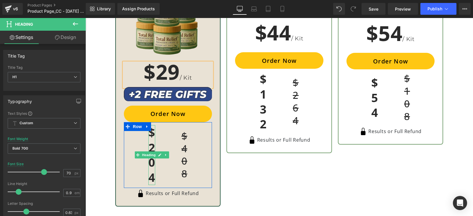
click at [148, 150] on h1 "$204" at bounding box center [151, 155] width 7 height 60
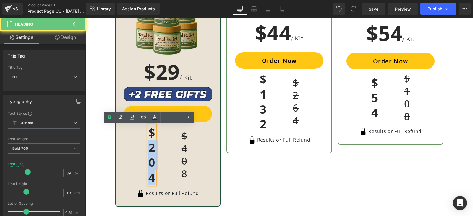
click at [148, 150] on h1 "$204" at bounding box center [151, 155] width 7 height 60
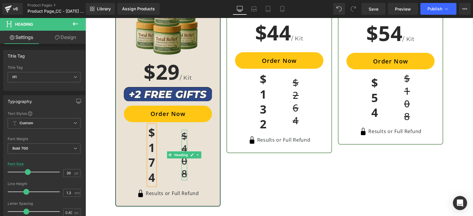
click at [182, 163] on h1 "$408" at bounding box center [184, 155] width 6 height 51
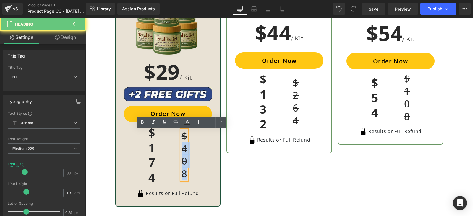
click at [182, 163] on h1 "$408" at bounding box center [184, 155] width 6 height 51
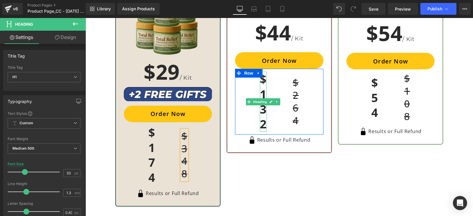
click at [260, 98] on h1 "$132" at bounding box center [263, 102] width 7 height 60
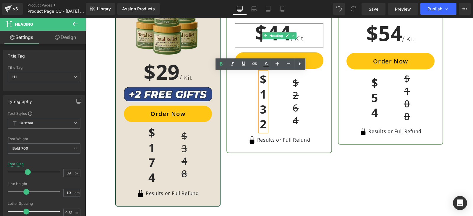
click at [276, 30] on h1 "$44 / Kit" at bounding box center [279, 35] width 88 height 25
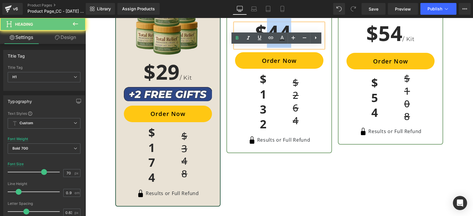
click at [276, 30] on h1 "$44 / Kit" at bounding box center [279, 35] width 88 height 25
click at [277, 25] on h1 "$44 / Kit" at bounding box center [279, 35] width 88 height 25
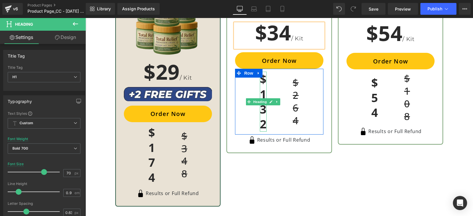
click at [261, 110] on h1 "$132" at bounding box center [263, 102] width 7 height 60
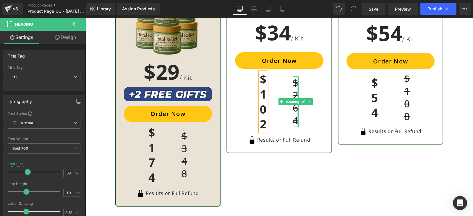
click at [297, 107] on div at bounding box center [297, 102] width 1 height 51
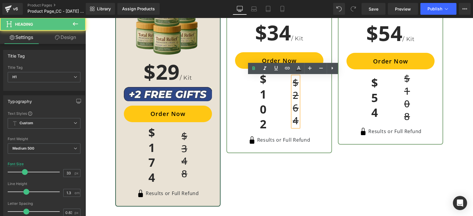
click at [294, 111] on h1 "$264" at bounding box center [296, 102] width 6 height 51
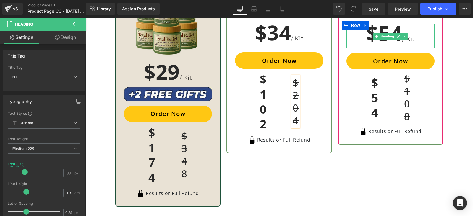
click at [387, 30] on h1 "$54 / Kit" at bounding box center [390, 36] width 88 height 25
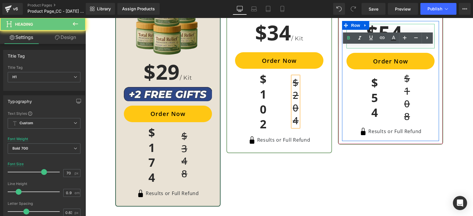
click at [387, 30] on h1 "$54 / Kit" at bounding box center [390, 36] width 88 height 25
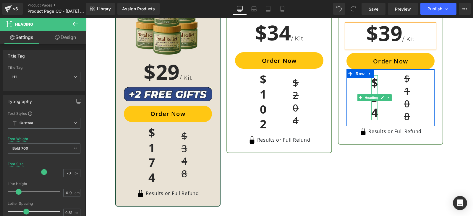
click at [372, 107] on h1 "$54" at bounding box center [374, 97] width 7 height 45
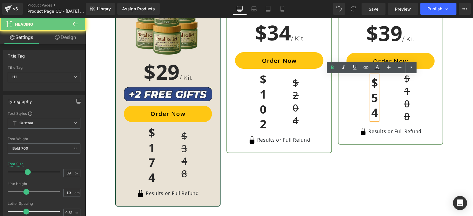
click at [372, 107] on h1 "$54" at bounding box center [374, 97] width 7 height 45
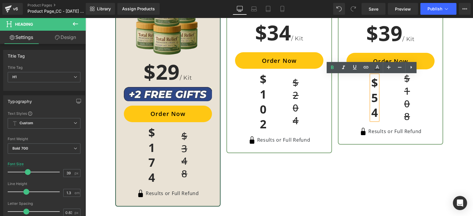
click at [372, 107] on h1 "$54" at bounding box center [374, 97] width 7 height 45
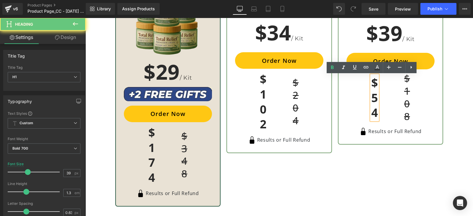
click at [372, 107] on h1 "$54" at bounding box center [374, 97] width 7 height 45
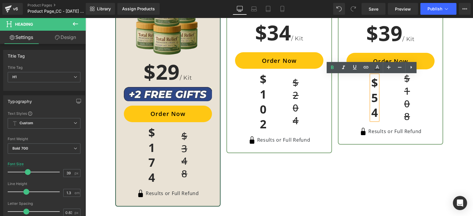
drag, startPoint x: 368, startPoint y: 99, endPoint x: 373, endPoint y: 112, distance: 14.5
click at [373, 112] on h1 "$54" at bounding box center [374, 97] width 7 height 45
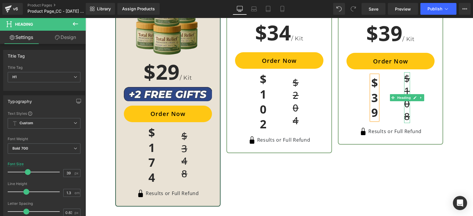
click at [404, 107] on h1 "$108" at bounding box center [407, 97] width 6 height 51
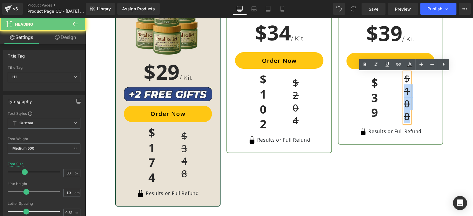
click at [404, 107] on h1 "$108" at bounding box center [407, 97] width 6 height 51
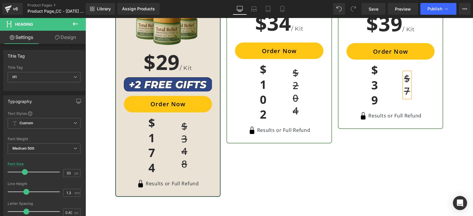
scroll to position [2052, 0]
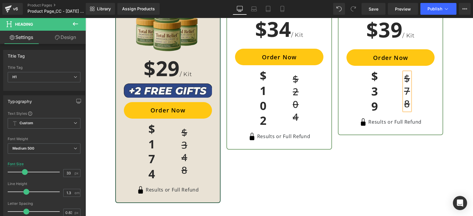
click at [421, 103] on div "$39 Heading $78 Heading" at bounding box center [390, 91] width 88 height 45
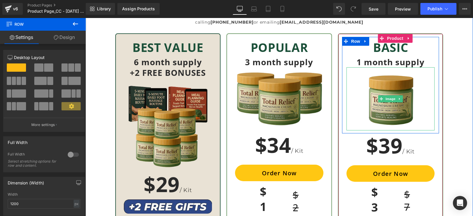
scroll to position [1867, 0]
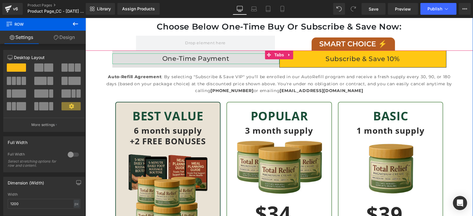
click at [234, 56] on div "One-Time Payment" at bounding box center [195, 58] width 167 height 11
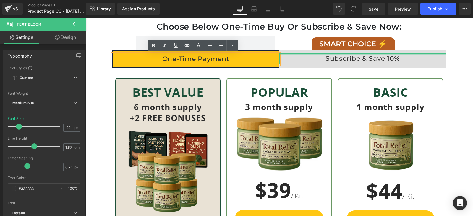
click at [371, 52] on span "Subscribe & Save 10% Text Block" at bounding box center [362, 59] width 167 height 17
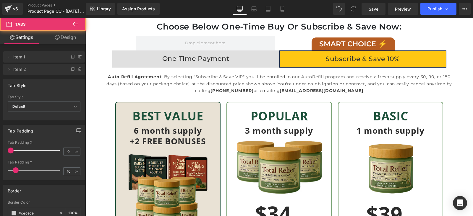
scroll to position [1867, 0]
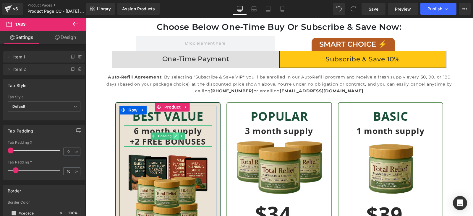
click at [176, 133] on link at bounding box center [176, 136] width 6 height 7
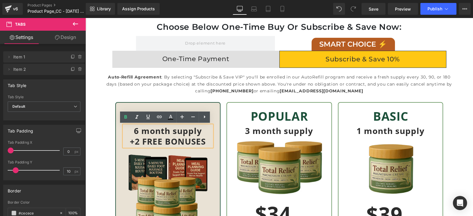
click at [172, 134] on h2 "6 month supply" at bounding box center [168, 131] width 88 height 11
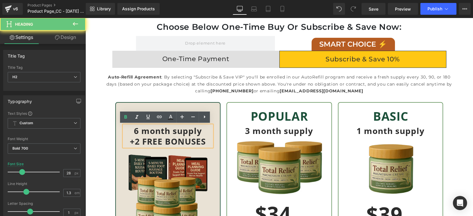
click at [172, 134] on h2 "6 month supply" at bounding box center [168, 131] width 88 height 11
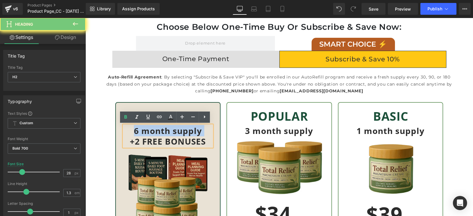
click at [172, 134] on h2 "6 month supply" at bounding box center [168, 131] width 88 height 11
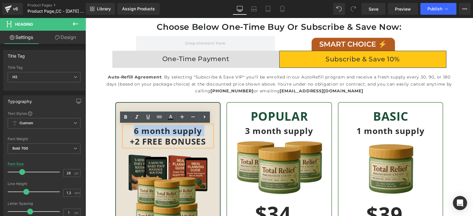
paste div
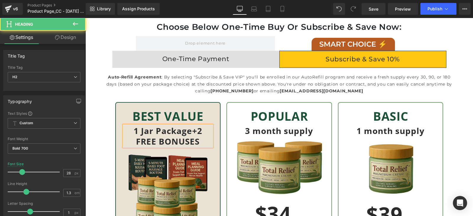
click at [198, 141] on h2 "1 Jar Package+2 FREE BONUSES" at bounding box center [168, 137] width 88 height 22
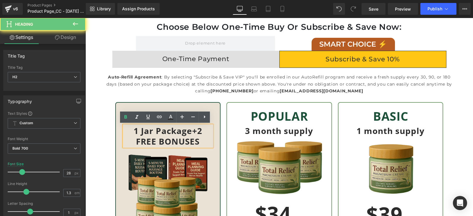
click at [198, 141] on h2 "1 Jar Package+2 FREE BONUSES" at bounding box center [168, 137] width 88 height 22
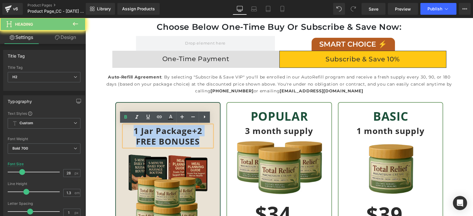
click at [198, 141] on h2 "1 Jar Package+2 FREE BONUSES" at bounding box center [168, 137] width 88 height 22
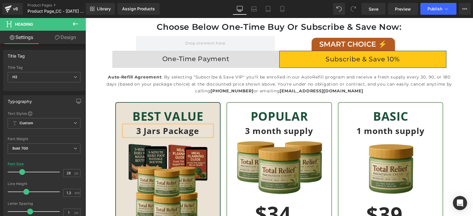
click at [137, 133] on h2 "3 Jars Package" at bounding box center [168, 131] width 88 height 11
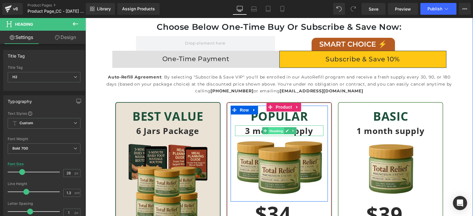
click at [279, 130] on span "Heading" at bounding box center [276, 131] width 16 height 7
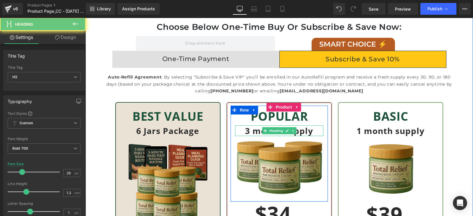
click at [299, 131] on h2 "3 month supply" at bounding box center [279, 131] width 88 height 11
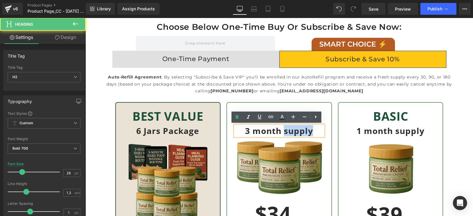
click at [299, 131] on h2 "3 month supply" at bounding box center [279, 131] width 88 height 11
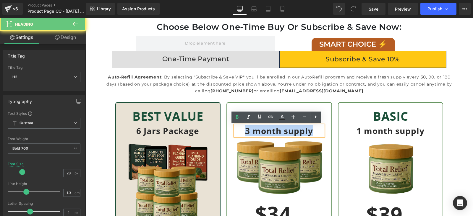
click at [299, 131] on h2 "3 month supply" at bounding box center [279, 131] width 88 height 11
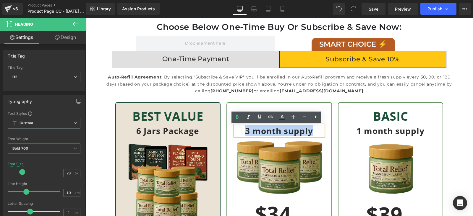
paste div
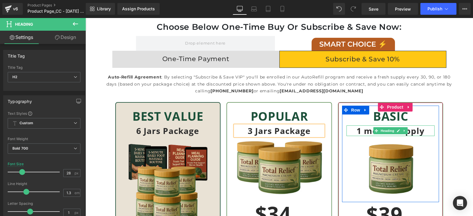
click at [414, 131] on h2 "1 month supply" at bounding box center [390, 131] width 88 height 11
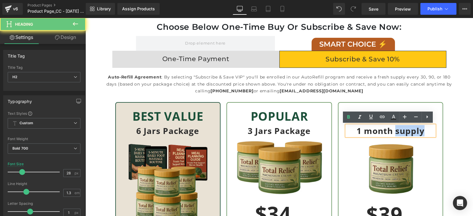
click at [415, 131] on h2 "1 month supply" at bounding box center [390, 131] width 88 height 11
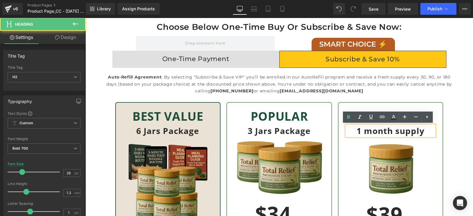
click at [415, 131] on h2 "1 month supply" at bounding box center [390, 131] width 88 height 11
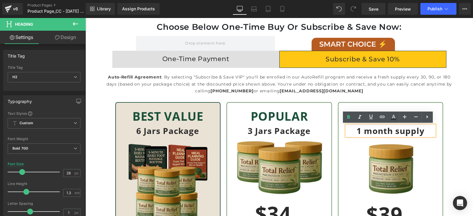
paste div
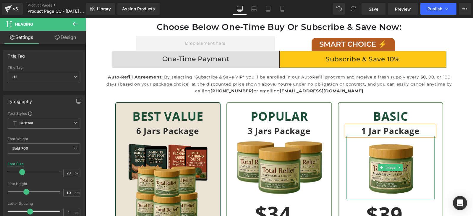
click at [427, 141] on div at bounding box center [390, 167] width 88 height 63
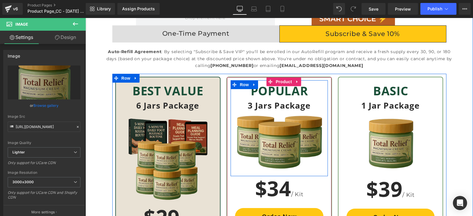
scroll to position [1904, 0]
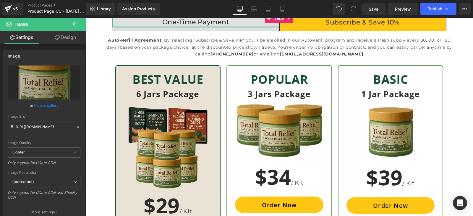
click at [219, 26] on div at bounding box center [195, 26] width 167 height 1
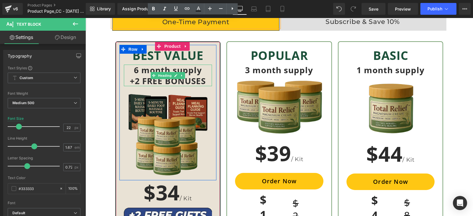
click at [143, 76] on h2 "+2 FREE BONUSES" at bounding box center [168, 81] width 88 height 11
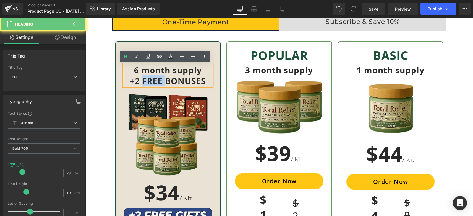
click at [144, 76] on h2 "+2 FREE BONUSES" at bounding box center [168, 81] width 88 height 11
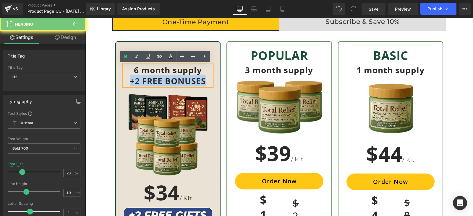
click at [144, 76] on h2 "+2 FREE BONUSES" at bounding box center [168, 81] width 88 height 11
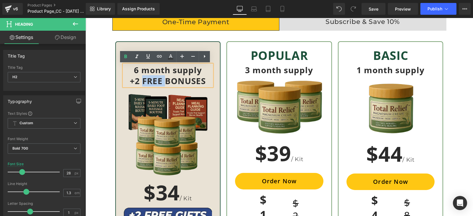
click at [144, 76] on h2 "+2 FREE BONUSES" at bounding box center [168, 81] width 88 height 11
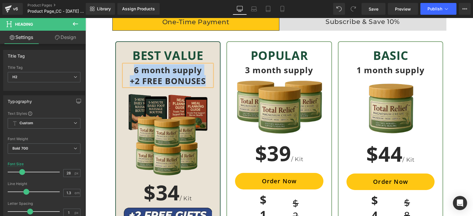
paste div
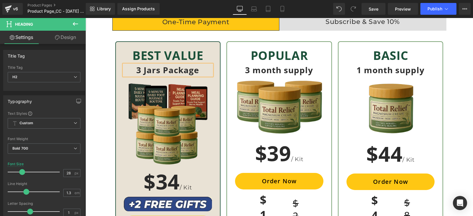
click at [138, 70] on h2 "3 Jars Package" at bounding box center [168, 70] width 88 height 11
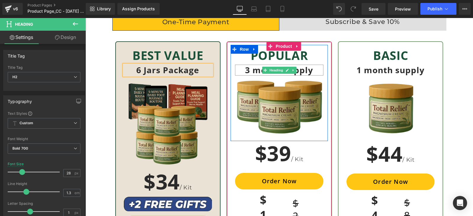
click at [311, 73] on h2 "3 month supply" at bounding box center [279, 70] width 88 height 11
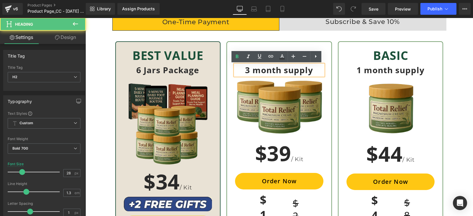
click at [294, 72] on h2 "3 month supply" at bounding box center [279, 70] width 88 height 11
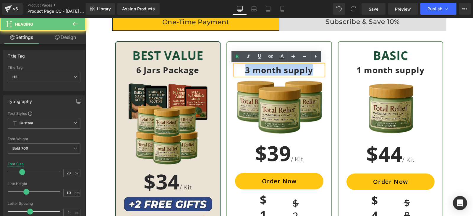
paste div
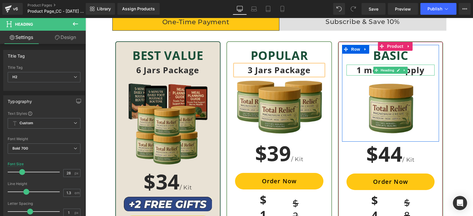
click at [410, 69] on h2 "1 month supply" at bounding box center [390, 70] width 88 height 11
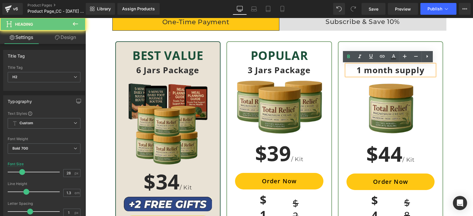
click at [410, 69] on h2 "1 month supply" at bounding box center [390, 70] width 88 height 11
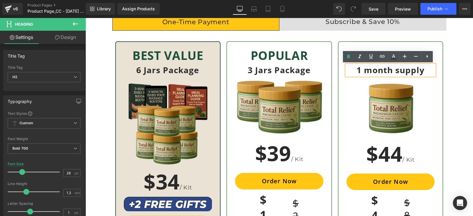
paste div
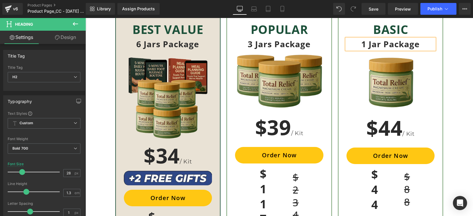
scroll to position [1941, 0]
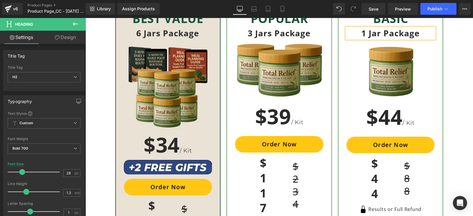
click at [436, 83] on div "BASIC Heading 1 Jar Package Heading Image" at bounding box center [390, 56] width 97 height 91
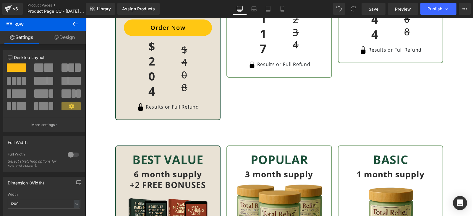
scroll to position [2163, 0]
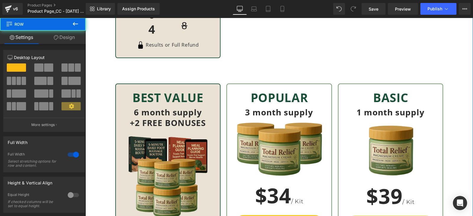
click at [446, 88] on div "U.S. Special Limited Offer Heading Save up to $60 and get 2 Free Bonuses when y…" at bounding box center [278, 14] width 387 height 839
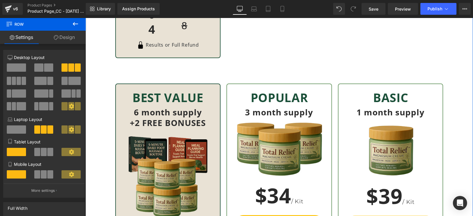
click at [455, 80] on div "U.S. Special Limited Offer Heading Save up to $60 and get 2 Free Bonuses when y…" at bounding box center [278, 14] width 387 height 839
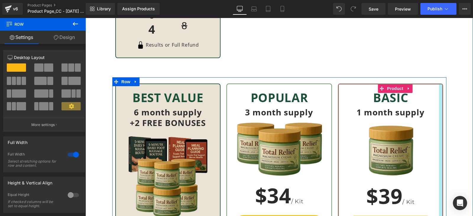
click at [439, 94] on div at bounding box center [441, 195] width 4 height 223
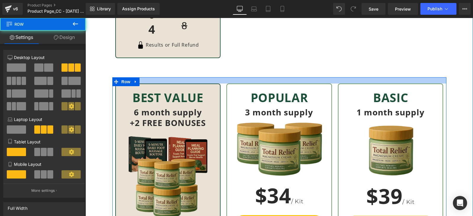
click at [441, 83] on div at bounding box center [279, 80] width 334 height 6
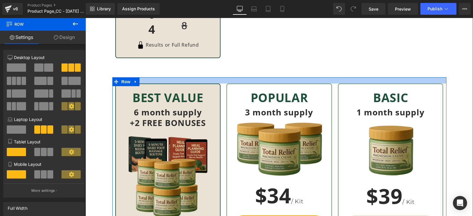
click at [441, 83] on div at bounding box center [279, 80] width 334 height 6
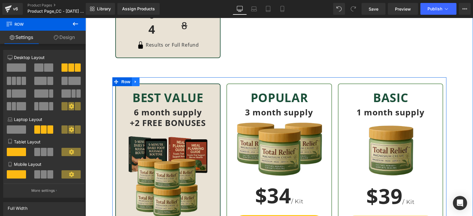
click at [136, 81] on link at bounding box center [136, 81] width 8 height 9
click at [149, 82] on icon at bounding box center [151, 82] width 4 height 4
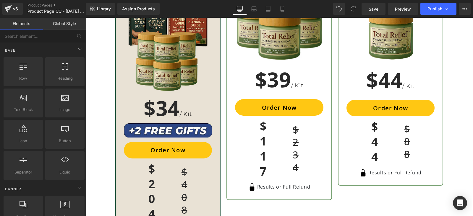
scroll to position [1902, 0]
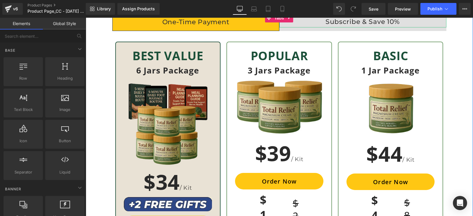
click at [347, 24] on div "Subscribe & Save 10%" at bounding box center [362, 22] width 167 height 11
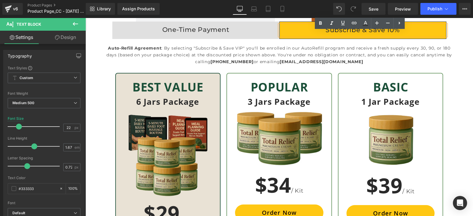
scroll to position [1864, 0]
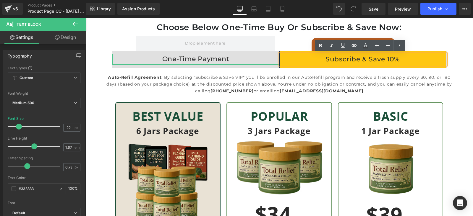
click at [225, 60] on div "One-Time Payment" at bounding box center [195, 59] width 167 height 11
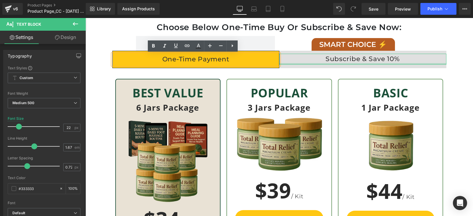
click at [329, 64] on div at bounding box center [362, 63] width 167 height 1
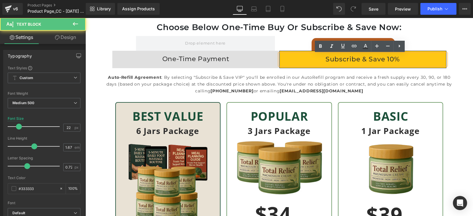
scroll to position [1864, 0]
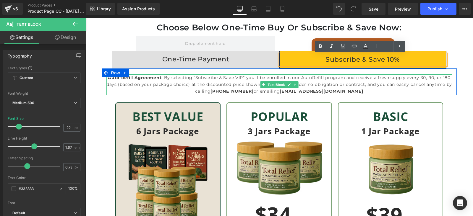
click at [251, 84] on p "Auto-Refill Agreement : By selecting "Subscribe & Save VIP" you'll be enrolled …" at bounding box center [279, 84] width 346 height 21
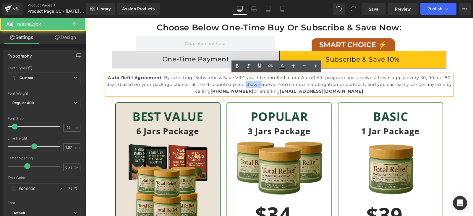
click at [251, 84] on p "Auto-Refill Agreement : By selecting "Subscribe & Save VIP" you'll be enrolled …" at bounding box center [279, 84] width 346 height 21
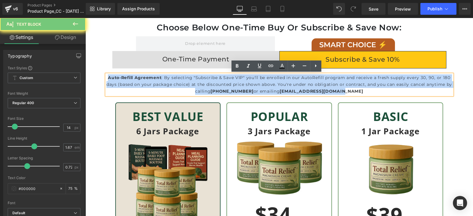
click at [251, 84] on p "Auto-Refill Agreement : By selecting "Subscribe & Save VIP" you'll be enrolled …" at bounding box center [279, 84] width 346 height 21
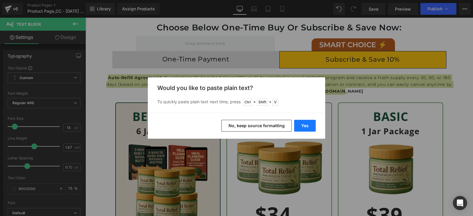
click at [0, 0] on button "Yes" at bounding box center [0, 0] width 0 height 0
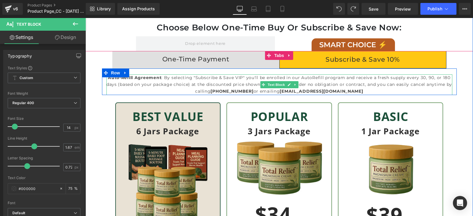
click at [232, 82] on p "Auto-Refill Agreement : By selecting "Subscribe & Save VIP" you'll be enrolled …" at bounding box center [279, 84] width 346 height 21
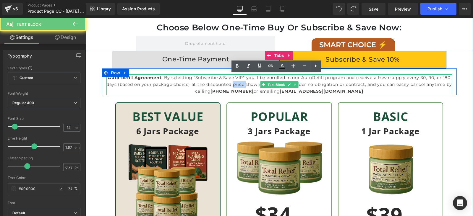
click at [232, 82] on p "Auto-Refill Agreement : By selecting "Subscribe & Save VIP" you'll be enrolled …" at bounding box center [279, 84] width 346 height 21
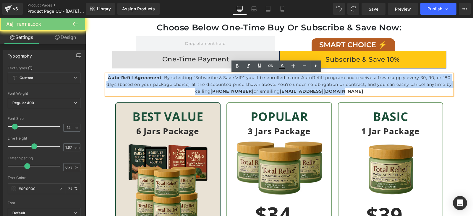
click at [232, 82] on p "Auto-Refill Agreement : By selecting "Subscribe & Save VIP" you'll be enrolled …" at bounding box center [279, 84] width 346 height 21
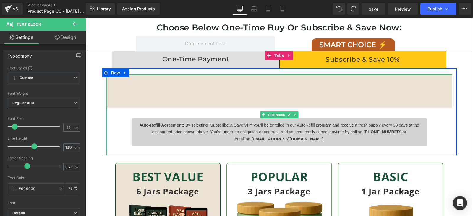
click at [406, 89] on div at bounding box center [279, 91] width 334 height 16
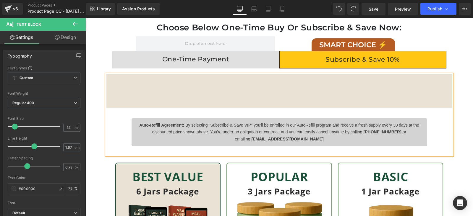
click at [416, 101] on div at bounding box center [279, 90] width 340 height 27
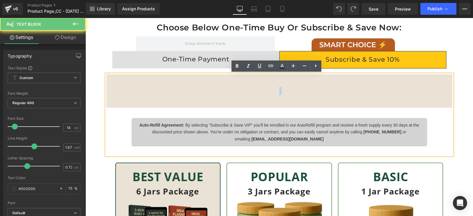
click at [416, 101] on div at bounding box center [279, 90] width 340 height 27
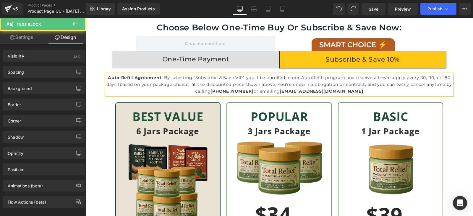
click at [249, 80] on p "Auto-Refill Agreement : By selecting "Subscribe & Save VIP" you'll be enrolled …" at bounding box center [279, 84] width 346 height 21
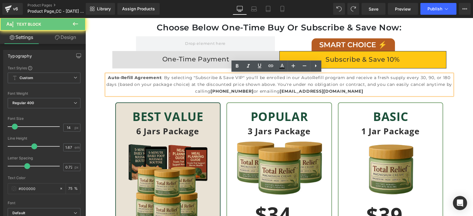
click at [251, 81] on p "Auto-Refill Agreement : By selecting "Subscribe & Save VIP" you'll be enrolled …" at bounding box center [279, 84] width 346 height 21
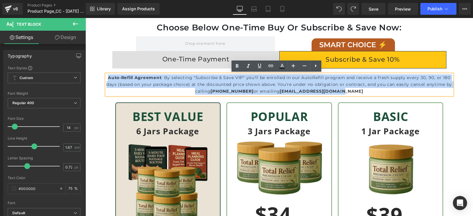
click at [251, 81] on p "Auto-Refill Agreement : By selecting "Subscribe & Save VIP" you'll be enrolled …" at bounding box center [279, 84] width 346 height 21
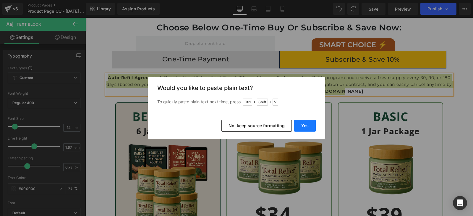
click at [0, 0] on button "Yes" at bounding box center [0, 0] width 0 height 0
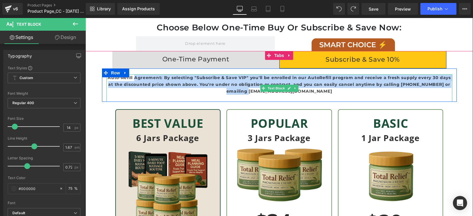
drag, startPoint x: 132, startPoint y: 79, endPoint x: 256, endPoint y: 94, distance: 124.5
click at [256, 94] on p "Auto-Refill Agreement: By selecting "Subscribe & Save VIP" you'll be enrolled i…" at bounding box center [279, 84] width 346 height 21
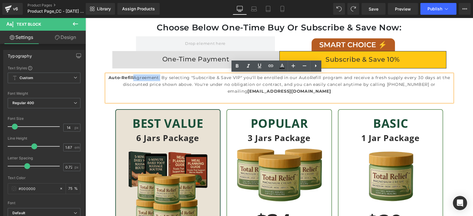
drag, startPoint x: 132, startPoint y: 78, endPoint x: 159, endPoint y: 79, distance: 26.9
click at [159, 79] on p "Auto-Refill Agreement: By selecting "Subscribe & Save VIP" you'll be enrolled i…" at bounding box center [279, 84] width 346 height 21
click at [172, 78] on p "Auto-Refill Agreement: By selecting "Subscribe & Save VIP" you'll be enrolled i…" at bounding box center [279, 84] width 346 height 21
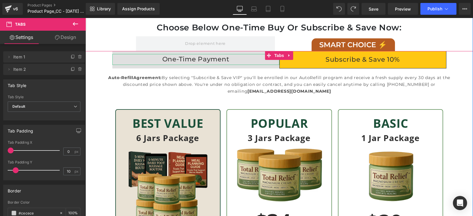
click at [235, 59] on div "One-Time Payment" at bounding box center [195, 59] width 167 height 11
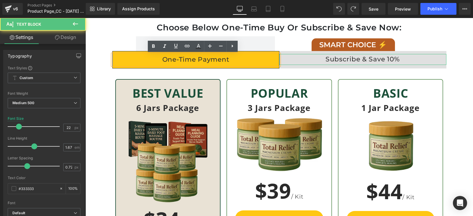
click at [377, 62] on div "Subscribe & Save 10%" at bounding box center [362, 59] width 167 height 11
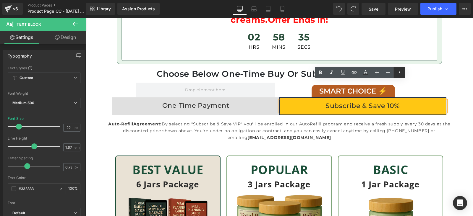
scroll to position [1806, 0]
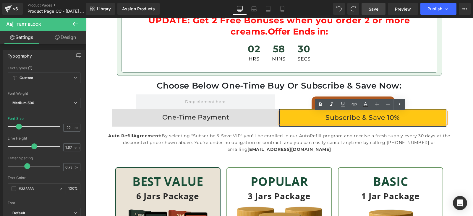
click at [380, 8] on link "Save" at bounding box center [373, 9] width 24 height 12
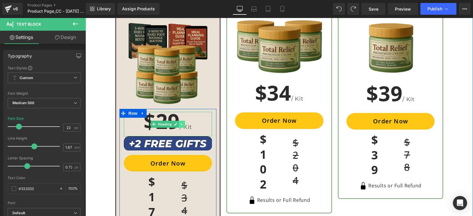
scroll to position [1917, 0]
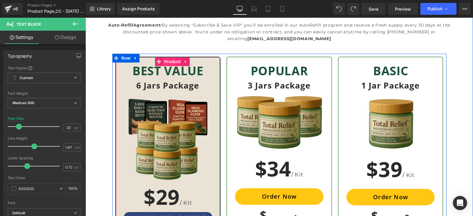
click at [170, 60] on span "Product" at bounding box center [172, 61] width 19 height 9
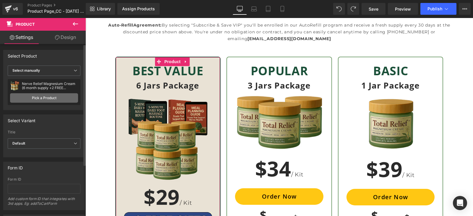
click at [41, 95] on link "Pick a Product" at bounding box center [44, 97] width 68 height 9
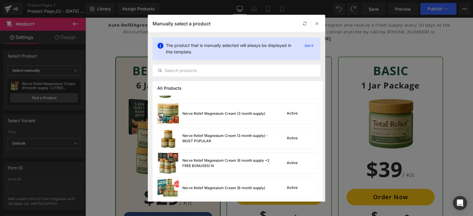
scroll to position [295, 0]
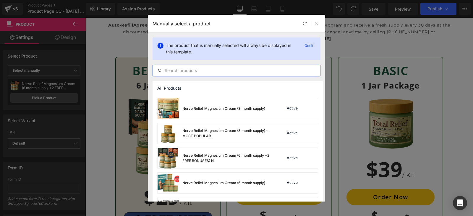
click at [214, 72] on input "text" at bounding box center [236, 70] width 167 height 7
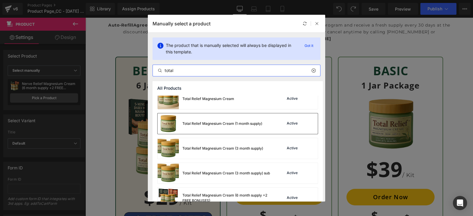
scroll to position [19, 0]
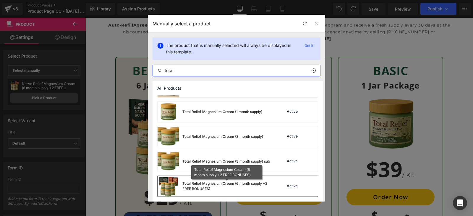
type input "total"
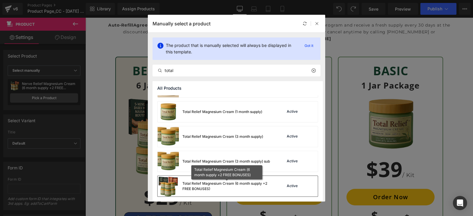
click at [247, 186] on div "Total Relief Magnesium Cream (6 month supply +2 FREE BONUSES)" at bounding box center [226, 186] width 89 height 11
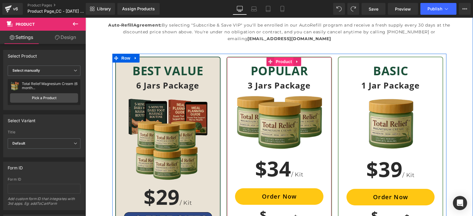
click at [277, 59] on span "Product" at bounding box center [283, 61] width 19 height 9
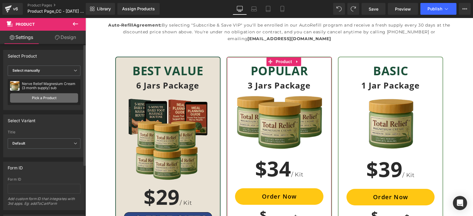
click at [31, 97] on link "Pick a Product" at bounding box center [44, 97] width 68 height 9
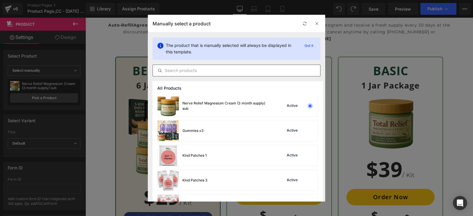
click at [230, 70] on input "text" at bounding box center [236, 70] width 167 height 7
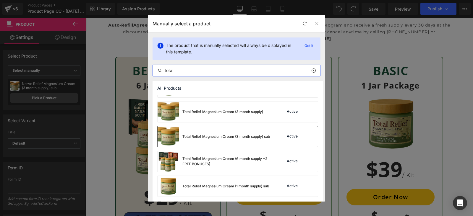
scroll to position [44, 0]
type input "total"
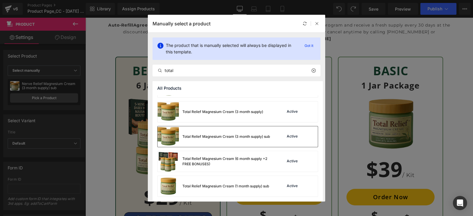
click at [254, 138] on div "Total Relief Magnesium Cream (3 month supply) sub" at bounding box center [225, 136] width 87 height 5
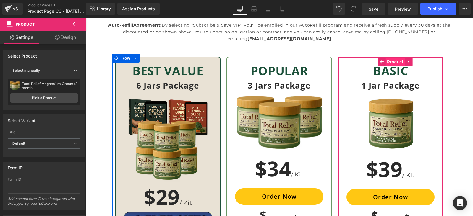
click at [389, 60] on span "Product" at bounding box center [394, 62] width 19 height 9
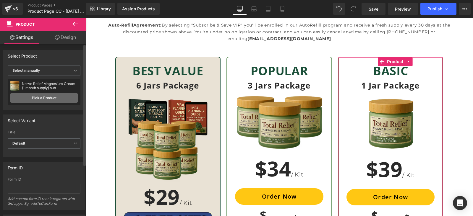
click at [42, 96] on link "Pick a Product" at bounding box center [44, 97] width 68 height 9
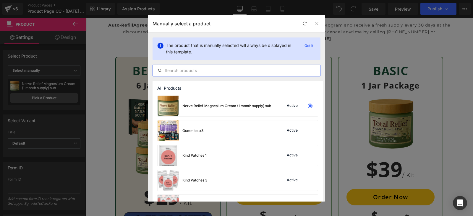
click at [217, 74] on input "text" at bounding box center [236, 70] width 167 height 7
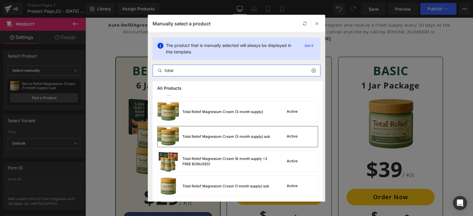
scroll to position [43, 0]
type input "total"
click at [254, 183] on div "Total Relief Magnesium Cream (1 month supply) sub" at bounding box center [213, 186] width 111 height 21
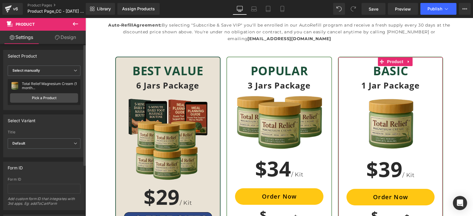
click at [55, 115] on div "Select Variant" at bounding box center [44, 120] width 81 height 11
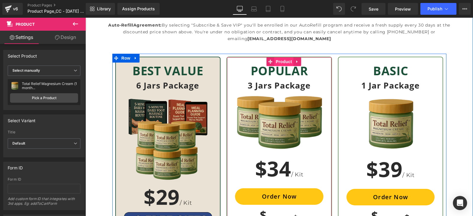
click at [279, 60] on span "Product" at bounding box center [283, 61] width 19 height 9
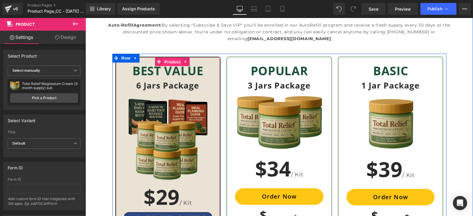
click at [173, 58] on span "Product" at bounding box center [172, 62] width 19 height 9
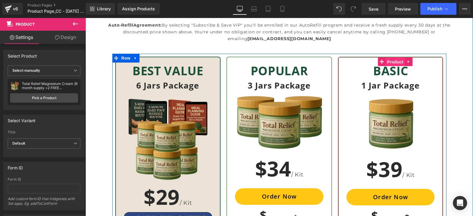
click at [387, 60] on span "Product" at bounding box center [394, 62] width 19 height 9
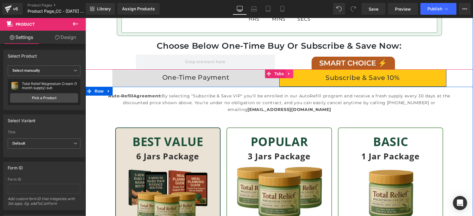
scroll to position [1843, 0]
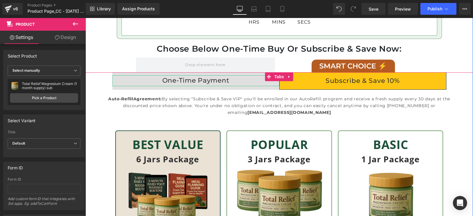
click at [211, 79] on div "One-Time Payment" at bounding box center [195, 80] width 167 height 11
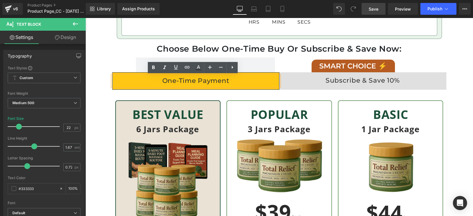
click at [376, 8] on span "Save" at bounding box center [374, 9] width 10 height 6
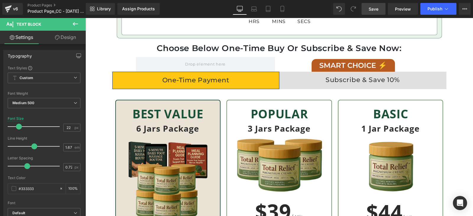
scroll to position [1880, 0]
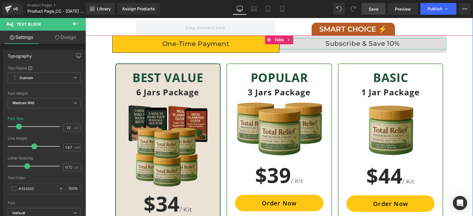
click at [345, 43] on div "Subscribe & Save 10%" at bounding box center [362, 43] width 167 height 11
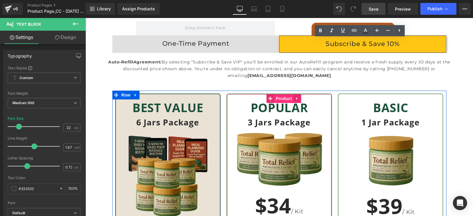
click at [280, 96] on span "Product" at bounding box center [283, 98] width 19 height 9
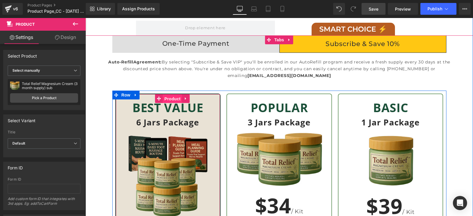
click at [168, 98] on span "Product" at bounding box center [172, 99] width 19 height 9
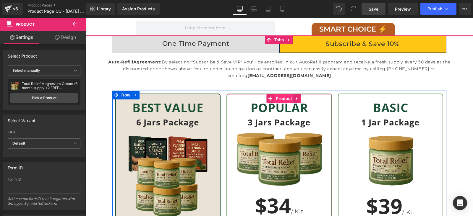
click at [276, 97] on span "Product" at bounding box center [283, 98] width 19 height 9
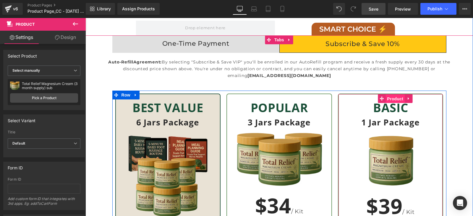
click at [394, 95] on span "Product" at bounding box center [394, 99] width 19 height 9
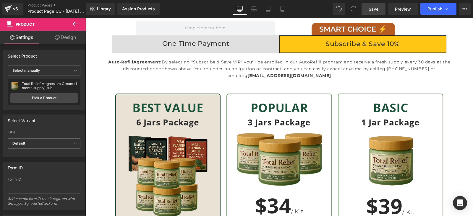
click at [374, 9] on span "Save" at bounding box center [374, 9] width 10 height 6
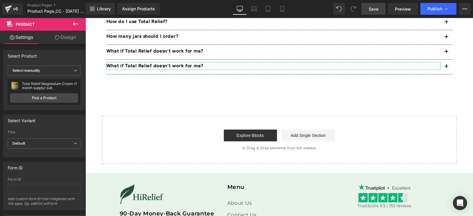
scroll to position [2545, 0]
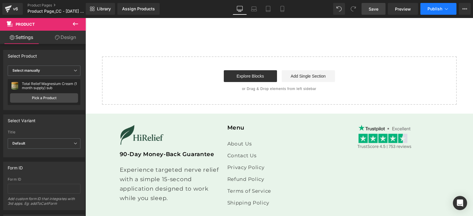
click at [434, 6] on button "Publish" at bounding box center [438, 9] width 36 height 12
click at [140, 11] on div "Assign Products" at bounding box center [138, 9] width 33 height 5
click at [140, 7] on div "Assign Products" at bounding box center [138, 9] width 33 height 5
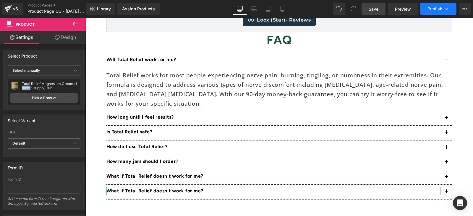
click at [130, 7] on div "Assign Products" at bounding box center [138, 9] width 33 height 5
click at [433, 7] on span "Publish" at bounding box center [434, 9] width 15 height 5
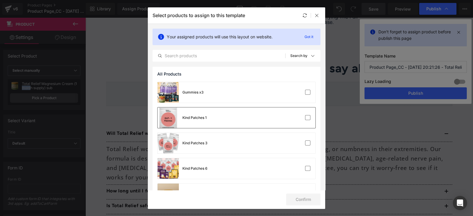
scroll to position [111, 0]
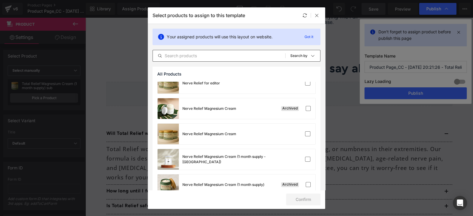
click at [203, 56] on input "text" at bounding box center [219, 55] width 132 height 7
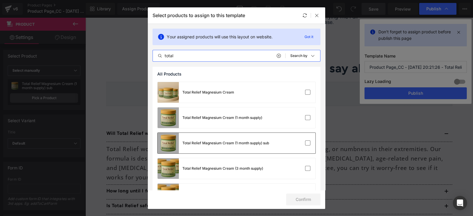
scroll to position [37, 0]
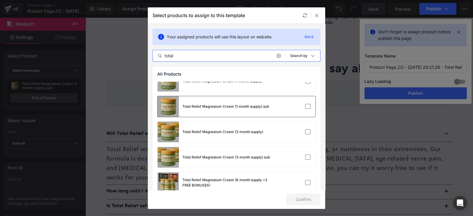
type input "total"
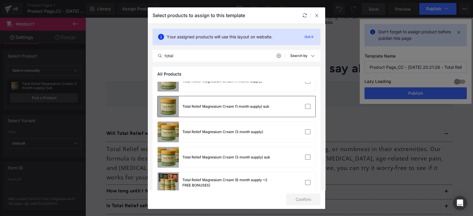
click at [266, 100] on div "Total Relief Magnesium Cream (1 month supply) sub" at bounding box center [213, 106] width 111 height 21
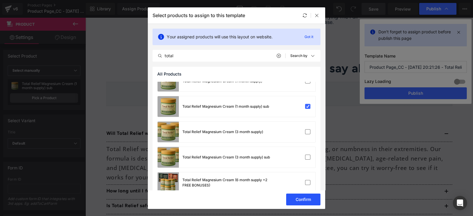
click at [303, 196] on button "Confirm" at bounding box center [303, 200] width 34 height 12
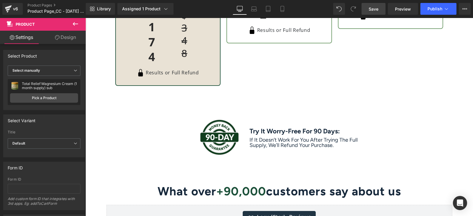
scroll to position [2138, 0]
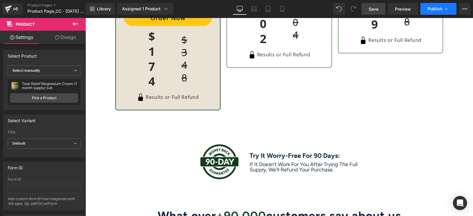
click at [425, 9] on button "Publish" at bounding box center [438, 9] width 36 height 12
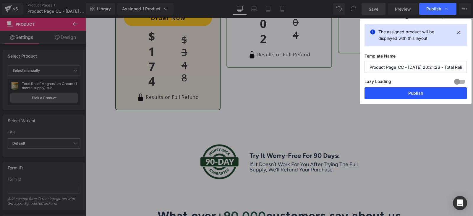
drag, startPoint x: 413, startPoint y: 90, endPoint x: 321, endPoint y: 68, distance: 95.1
click at [413, 90] on button "Publish" at bounding box center [415, 93] width 102 height 12
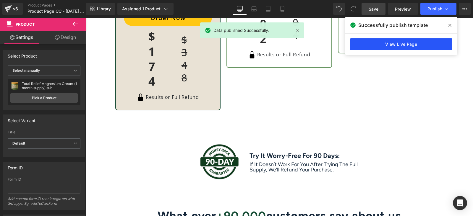
click at [393, 45] on link "View Live Page" at bounding box center [401, 44] width 102 height 12
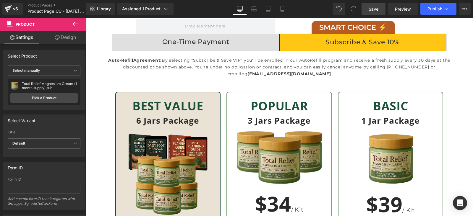
scroll to position [1880, 0]
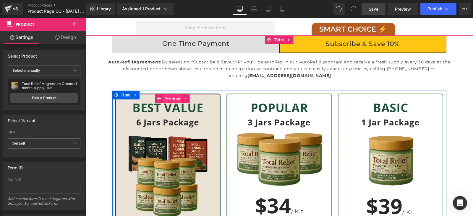
click at [165, 98] on span "Product" at bounding box center [172, 99] width 19 height 9
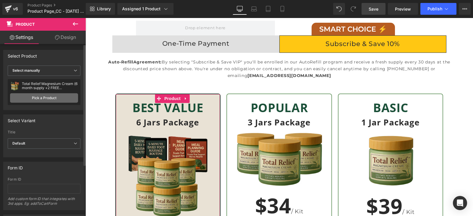
click at [48, 94] on link "Pick a Product" at bounding box center [44, 97] width 68 height 9
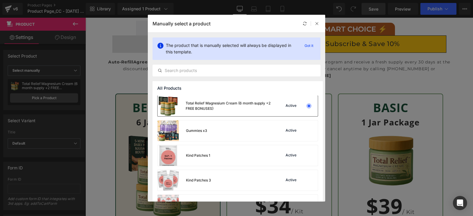
click at [307, 106] on div at bounding box center [309, 106] width 4 height 4
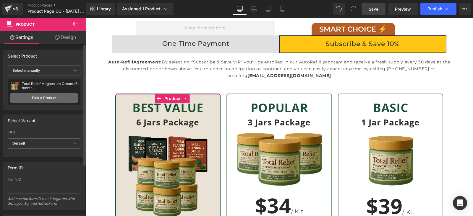
click at [53, 97] on link "Pick a Product" at bounding box center [44, 97] width 68 height 9
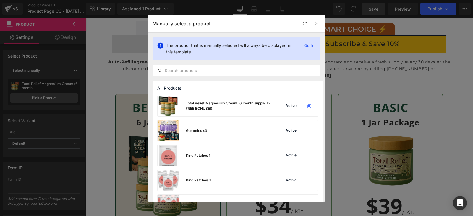
click at [214, 72] on input "text" at bounding box center [236, 70] width 167 height 7
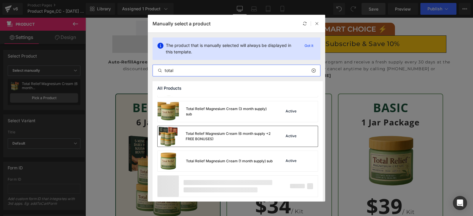
scroll to position [69, 0]
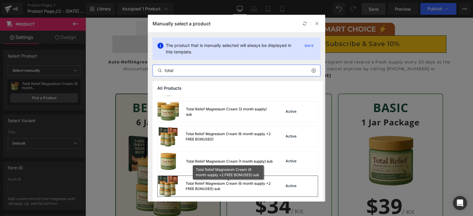
type input "total"
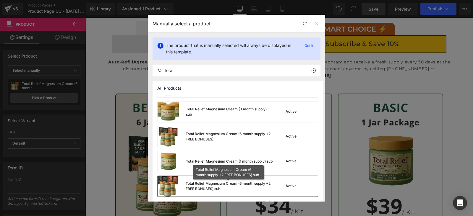
click at [236, 185] on div "Total Relief Magnesium Cream (6 month supply +2 FREE BONUSES) sub" at bounding box center [229, 186] width 87 height 11
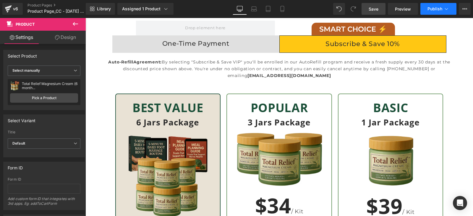
click at [435, 8] on span "Publish" at bounding box center [434, 9] width 15 height 5
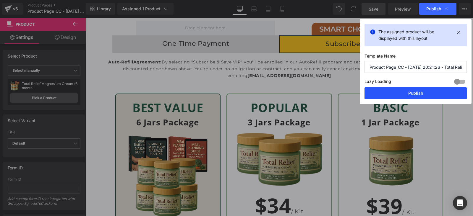
click at [427, 96] on button "Publish" at bounding box center [415, 93] width 102 height 12
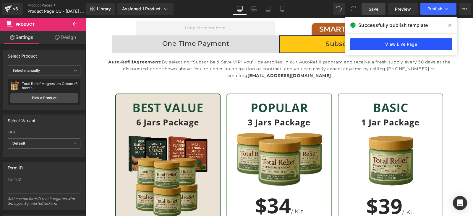
click at [410, 42] on link "View Live Page" at bounding box center [401, 44] width 102 height 12
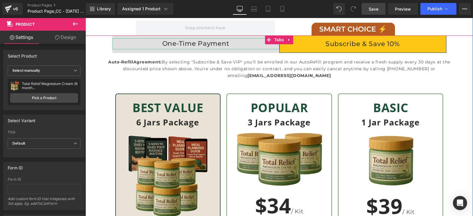
click at [237, 44] on div "One-Time Payment" at bounding box center [195, 43] width 167 height 11
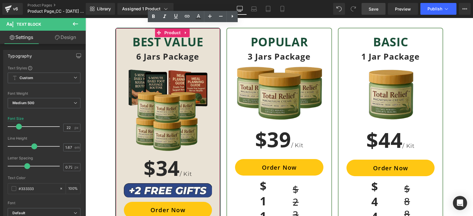
scroll to position [1880, 0]
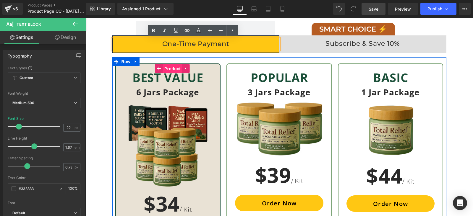
click at [171, 65] on span "Product" at bounding box center [172, 68] width 19 height 9
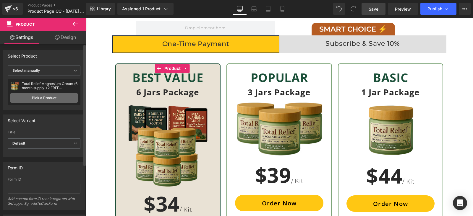
click at [52, 97] on link "Pick a Product" at bounding box center [44, 97] width 68 height 9
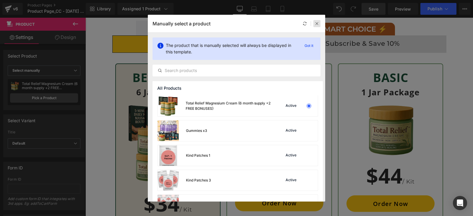
click at [314, 23] on div at bounding box center [316, 23] width 7 height 7
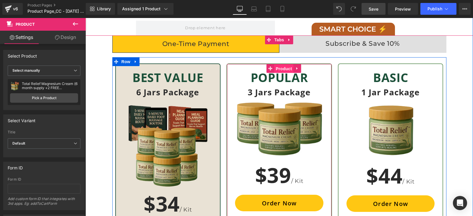
click at [284, 67] on span "Product" at bounding box center [283, 68] width 19 height 9
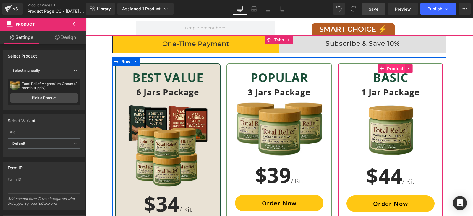
click at [389, 69] on span "Product" at bounding box center [394, 68] width 19 height 9
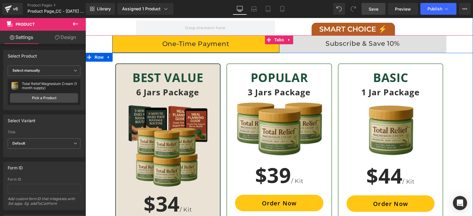
click at [456, 72] on div "POPULAR Heading 3 Jars Package Heading Image Row $39 / Kit Heading Order Now (P…" at bounding box center [278, 197] width 387 height 289
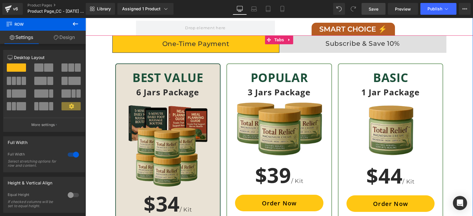
click at [463, 41] on div "One-Time Payment Text Block Subscribe & Save 10% Text Block POPULAR Heading 3 J…" at bounding box center [278, 189] width 387 height 309
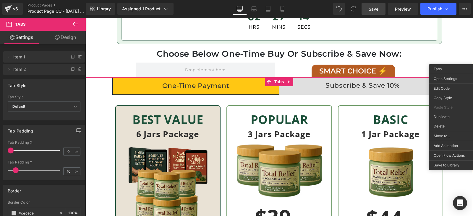
scroll to position [1806, 0]
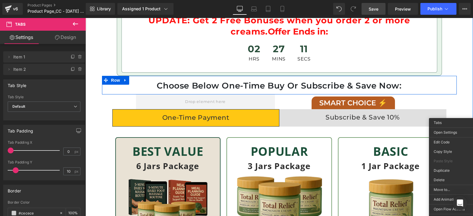
click at [451, 87] on div "Choose Below One-Time Buy Or Subscribe & Save Now: Heading" at bounding box center [279, 85] width 355 height 11
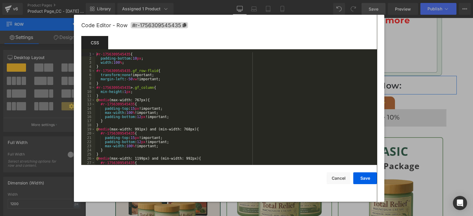
click at [438, 117] on body "Product You are previewing how the will restyle your page. You can not edit Ele…" at bounding box center [236, 108] width 473 height 216
click at [110, 55] on div "#r-1756309545435 { padding-bottom : 10 px ; width : 100 % ; } #r-1756309545435 …" at bounding box center [234, 112] width 279 height 121
drag, startPoint x: 98, startPoint y: 52, endPoint x: 121, endPoint y: 52, distance: 22.2
click at [121, 52] on div "#r-1756309545435 { padding-bottom : 10 px ; width : 100 % ; } #r-1756309545435 …" at bounding box center [234, 112] width 279 height 121
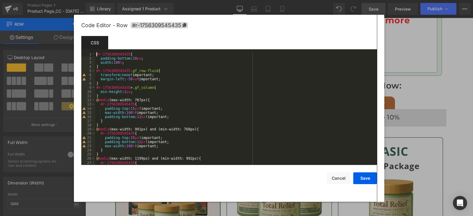
click at [115, 53] on div "#r-1756309545435 { padding-bottom : 10 px ; width : 100 % ; } #r-1756309545435 …" at bounding box center [234, 112] width 279 height 121
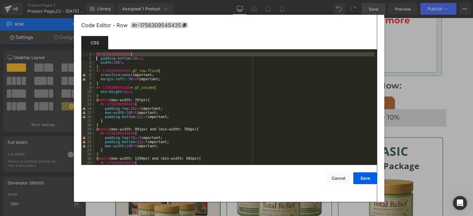
click at [114, 53] on div "#r-1756309545435 { padding-bottom : 10 px ; width : 100 % ; } #r-1756309545435 …" at bounding box center [234, 108] width 279 height 113
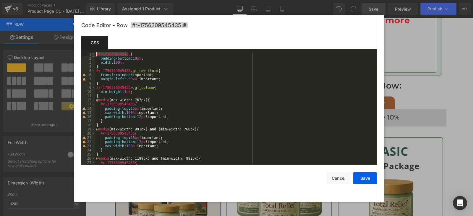
drag, startPoint x: 127, startPoint y: 54, endPoint x: 95, endPoint y: 55, distance: 32.5
click at [95, 55] on pre "1 2 3 4 5 6 7 8 9 10 11 12 13 14 15 16 17 18 19 20 21 22 23 24 25 26 27 28 #r-1…" at bounding box center [229, 108] width 296 height 113
click at [184, 22] on span "#r-1756309545435" at bounding box center [159, 25] width 57 height 6
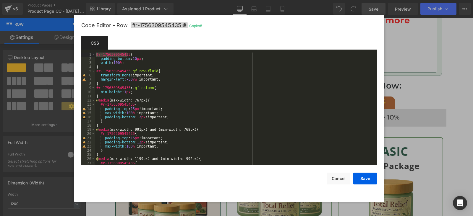
click at [430, 95] on div at bounding box center [236, 108] width 473 height 216
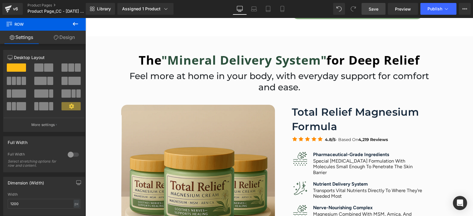
scroll to position [402, 0]
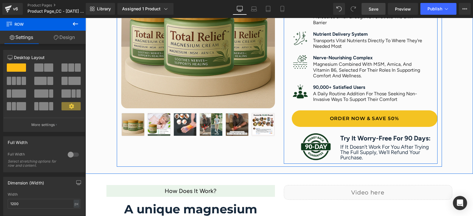
click at [406, 117] on link "ORDER NOW & SAVE 50%" at bounding box center [365, 119] width 146 height 17
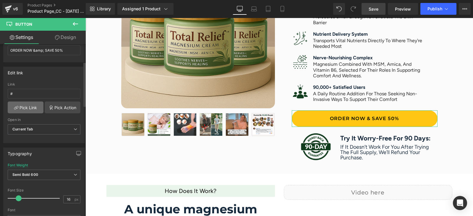
scroll to position [74, 0]
click at [25, 91] on input "#" at bounding box center [44, 93] width 73 height 10
paste input "#r-1756309545435"
click at [13, 92] on input "##r-1756309545435" at bounding box center [44, 93] width 73 height 10
type input "#r-1756309545435"
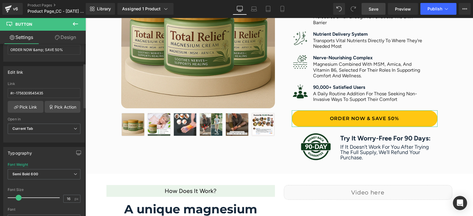
click at [54, 76] on div "Edit link" at bounding box center [44, 71] width 81 height 11
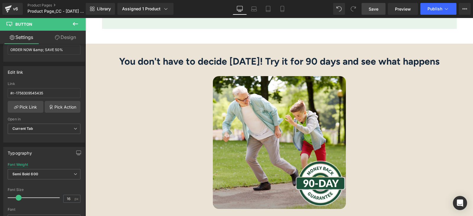
scroll to position [1369, 0]
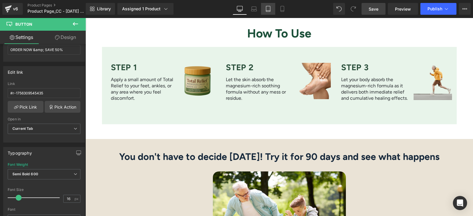
click at [265, 8] on icon at bounding box center [268, 9] width 6 height 6
type input "100"
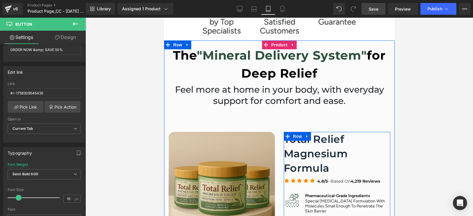
scroll to position [442, 0]
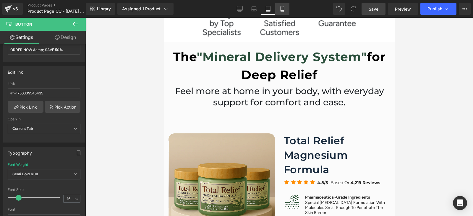
click at [283, 7] on icon at bounding box center [282, 9] width 6 height 6
type input "100"
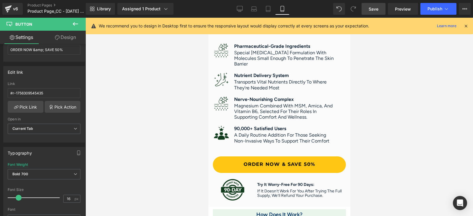
scroll to position [702, 0]
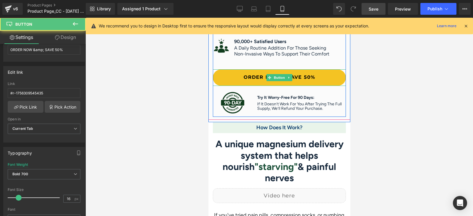
click at [313, 69] on link "ORDER NOW & SAVE 50%" at bounding box center [278, 77] width 133 height 17
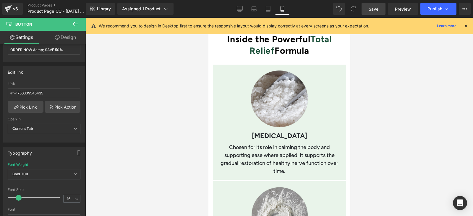
scroll to position [960, 0]
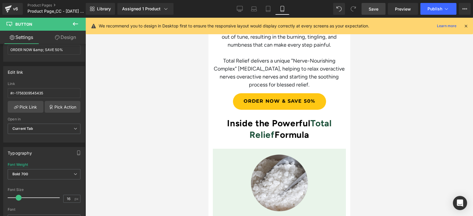
click at [304, 93] on link "Order now & save 50%" at bounding box center [279, 101] width 93 height 17
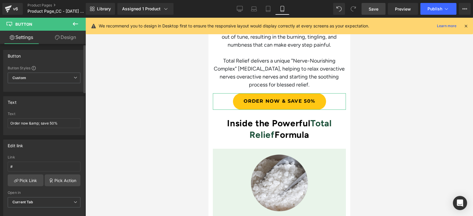
scroll to position [37, 0]
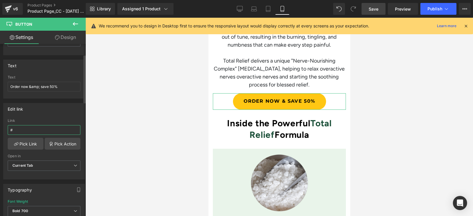
click at [38, 128] on input "#" at bounding box center [44, 130] width 73 height 10
paste input "#r-1756309545435"
click at [60, 116] on div "Edit link ##r-1756309545435 Link ##r-1756309545435 Pick Link Pick Action Curren…" at bounding box center [44, 141] width 82 height 77
click at [12, 127] on input "##r-1756309545435" at bounding box center [44, 130] width 73 height 10
type input "#r-1756309545435"
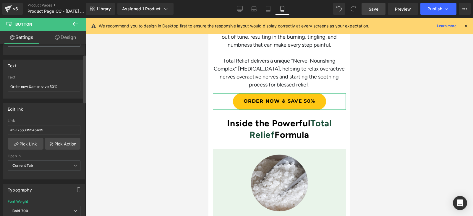
click at [30, 116] on div "Edit link #r-1756309545435 Link #r-1756309545435 Pick Link Pick Action Current …" at bounding box center [44, 141] width 82 height 77
click at [39, 129] on input "#r-1756309545435" at bounding box center [44, 130] width 73 height 10
click at [64, 110] on div "Edit link" at bounding box center [44, 108] width 81 height 11
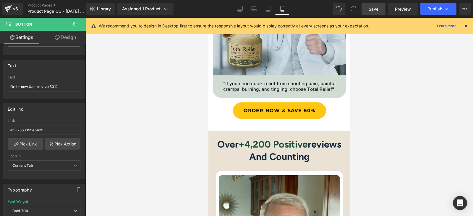
scroll to position [1699, 0]
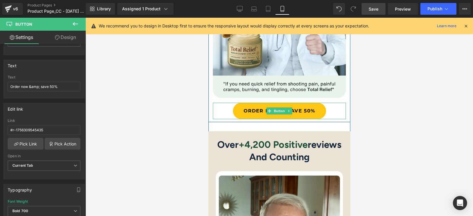
click at [302, 103] on link "Order now & save 50%" at bounding box center [279, 111] width 93 height 17
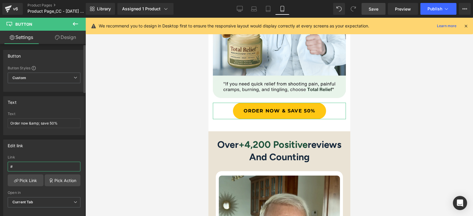
click at [32, 163] on input "#" at bounding box center [44, 167] width 73 height 10
type input "#r-1756309545435"
click at [40, 155] on div "Link" at bounding box center [44, 157] width 73 height 4
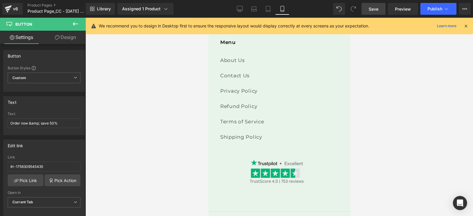
scroll to position [3658, 0]
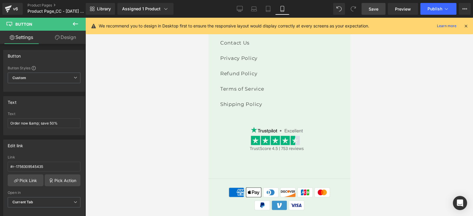
click at [375, 10] on span "Save" at bounding box center [374, 9] width 10 height 6
click at [154, 8] on div "Assigned 1 Product" at bounding box center [145, 9] width 47 height 6
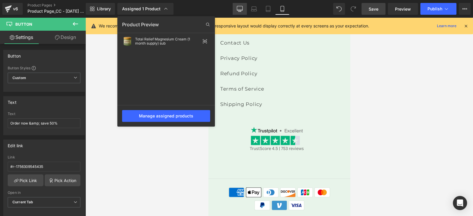
click at [243, 9] on icon at bounding box center [240, 8] width 6 height 4
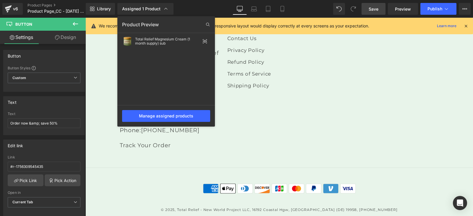
type input "#6a9765"
type input "100"
type input "#ffffff"
type input "100"
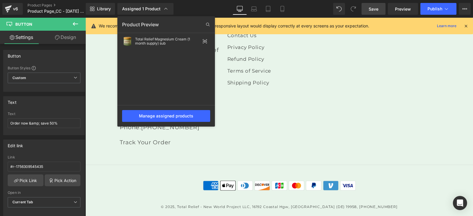
click at [215, 8] on div "Library Assigned 1 Product Product Preview Total Relief Magnesium Cream (1 mont…" at bounding box center [279, 9] width 387 height 12
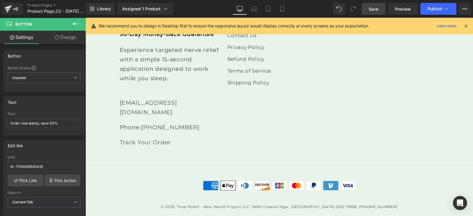
scroll to position [0, 0]
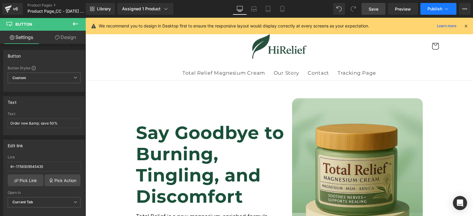
click at [435, 8] on span "Publish" at bounding box center [434, 9] width 15 height 5
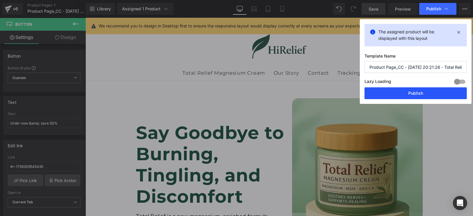
click at [421, 92] on button "Publish" at bounding box center [415, 93] width 102 height 12
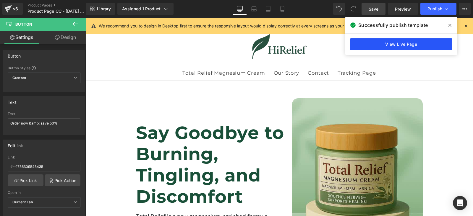
click at [398, 40] on link "View Live Page" at bounding box center [401, 44] width 102 height 12
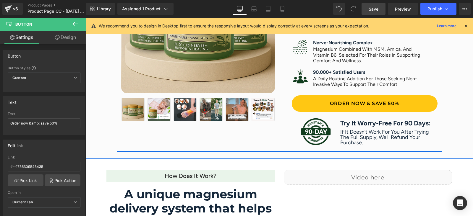
scroll to position [418, 0]
